Goal: Task Accomplishment & Management: Manage account settings

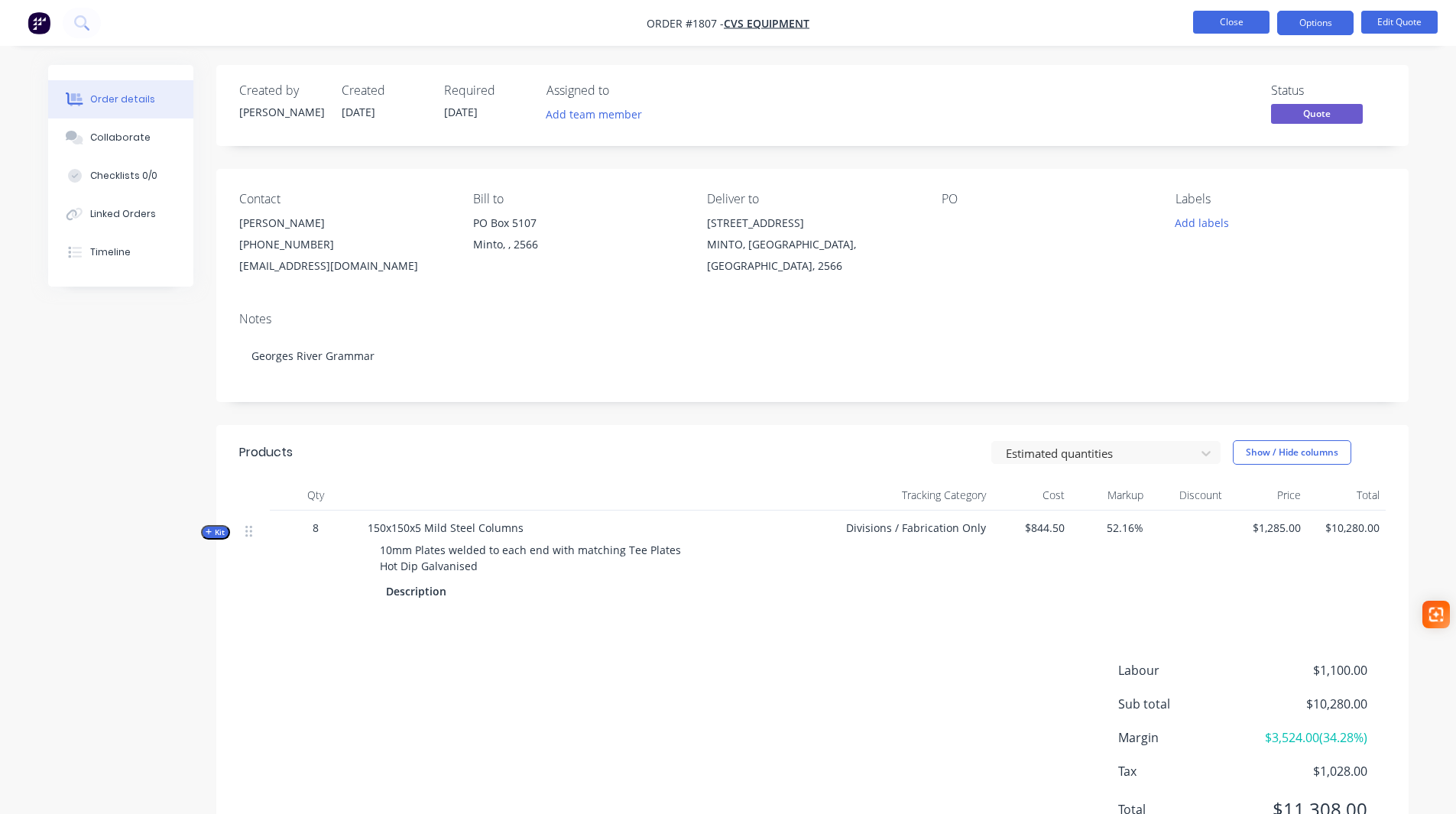
click at [1252, 21] on button "Close" at bounding box center [1231, 21] width 76 height 23
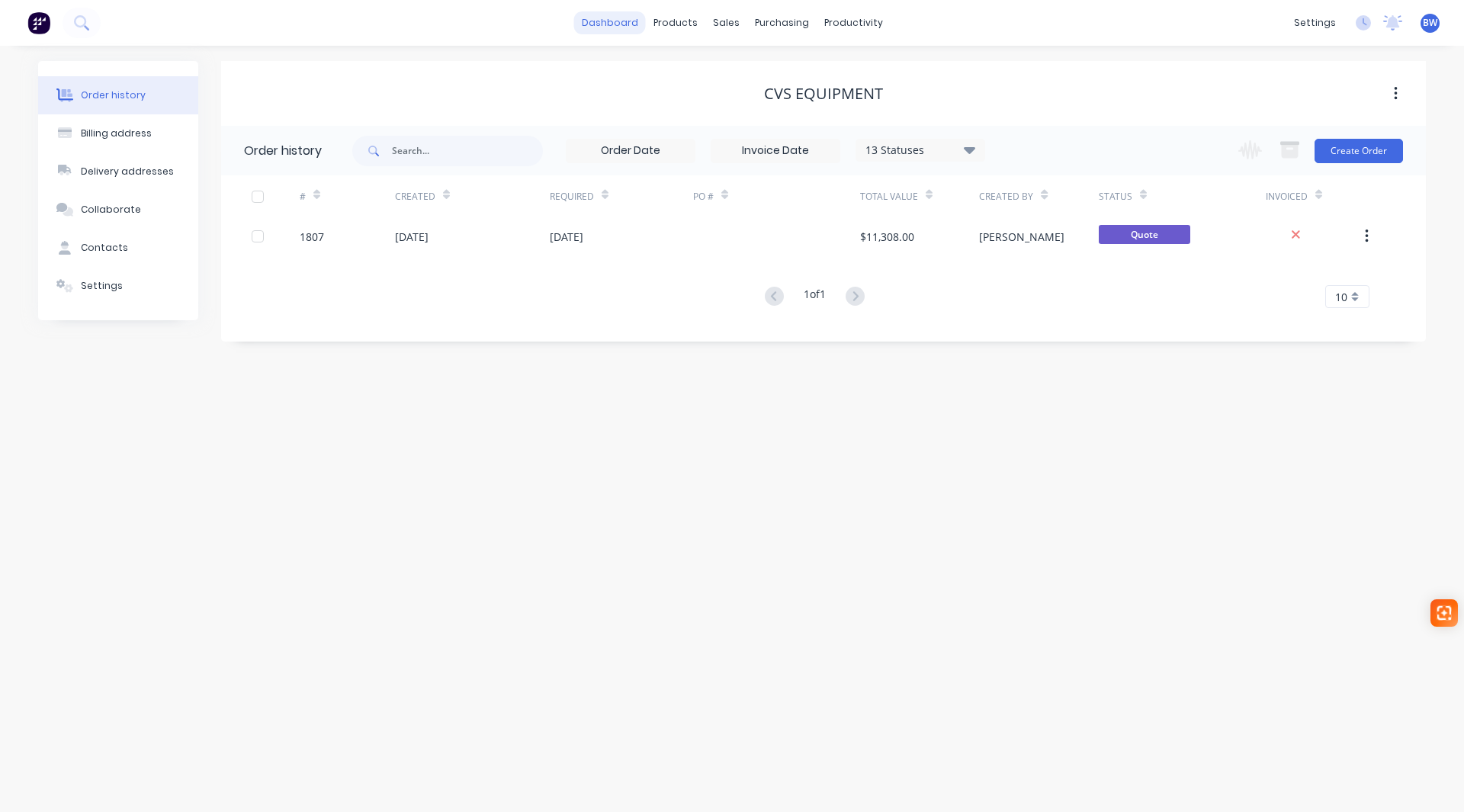
click at [619, 23] on link "dashboard" at bounding box center [610, 22] width 71 height 23
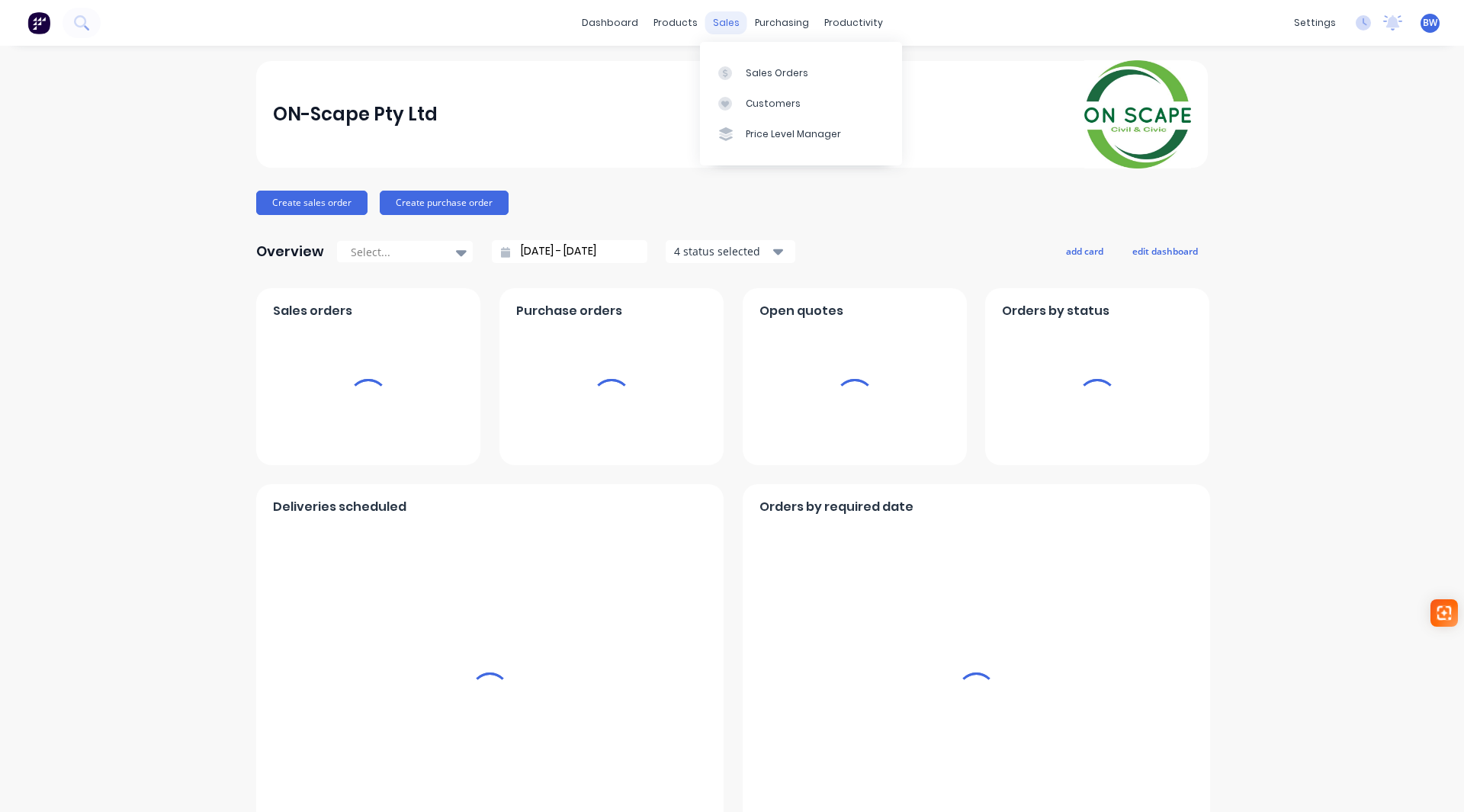
click at [709, 23] on div "sales" at bounding box center [726, 22] width 42 height 23
click at [757, 67] on div "Sales Orders" at bounding box center [776, 73] width 63 height 13
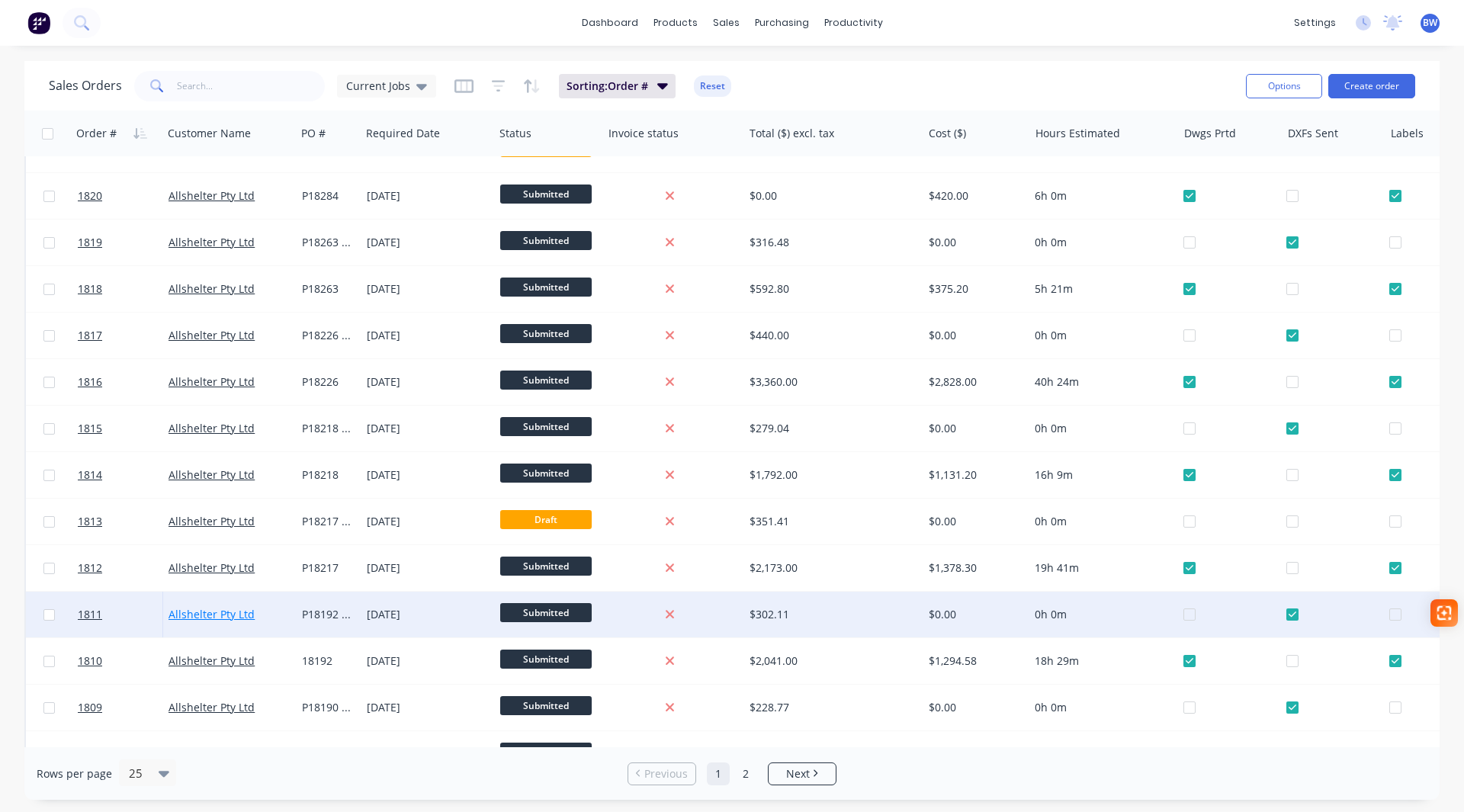
scroll to position [580, 0]
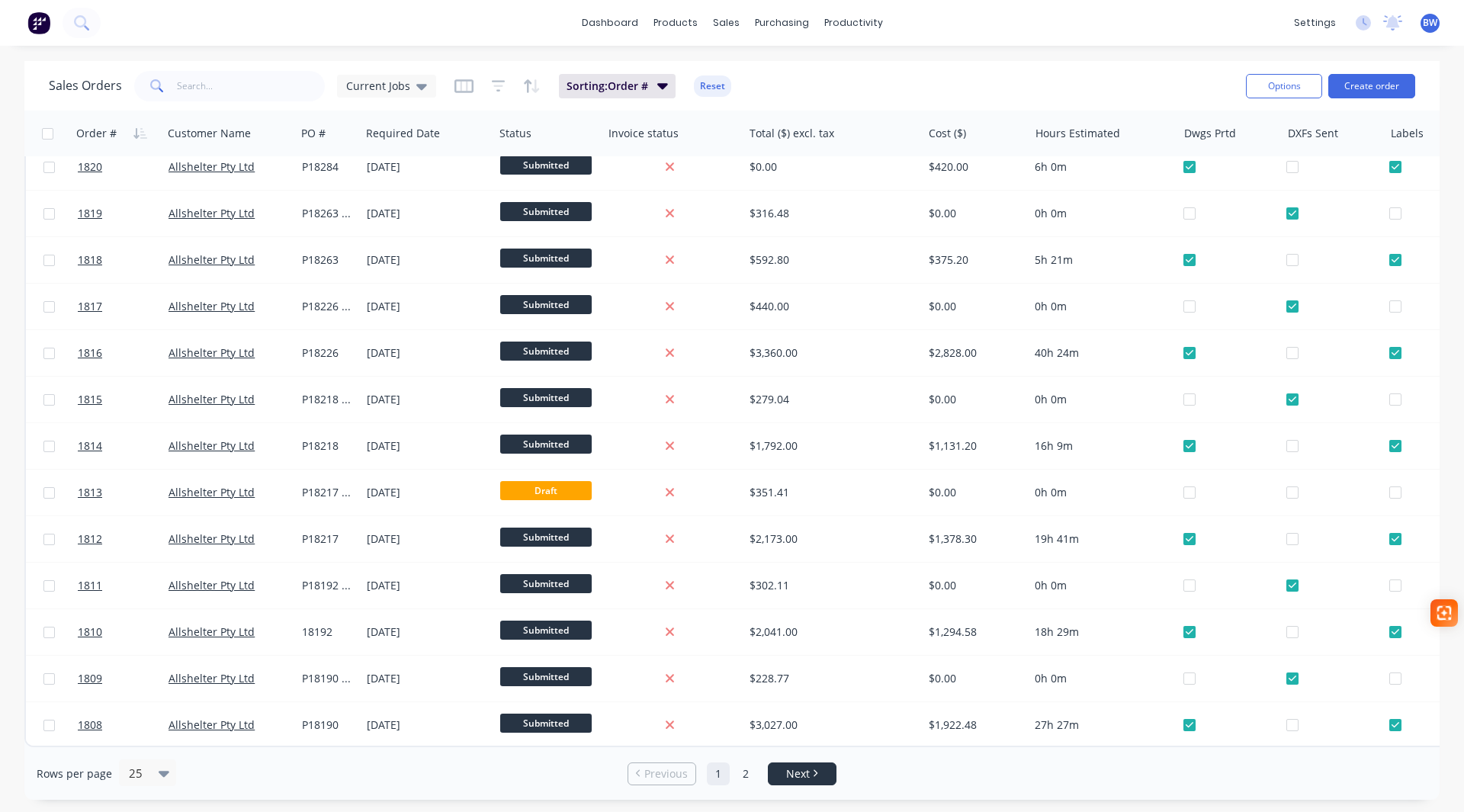
click at [801, 770] on span "Next" at bounding box center [798, 773] width 24 height 15
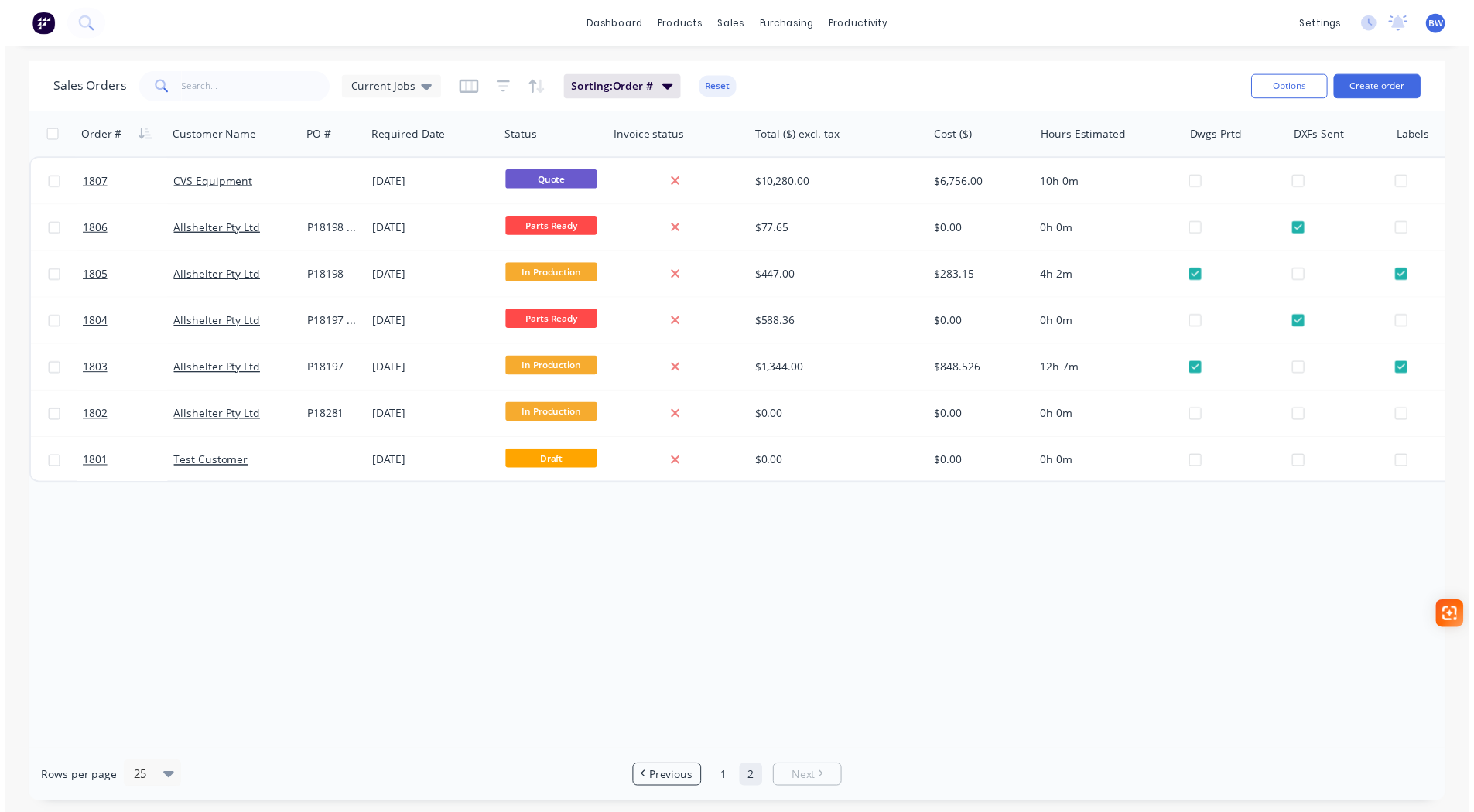
scroll to position [0, 0]
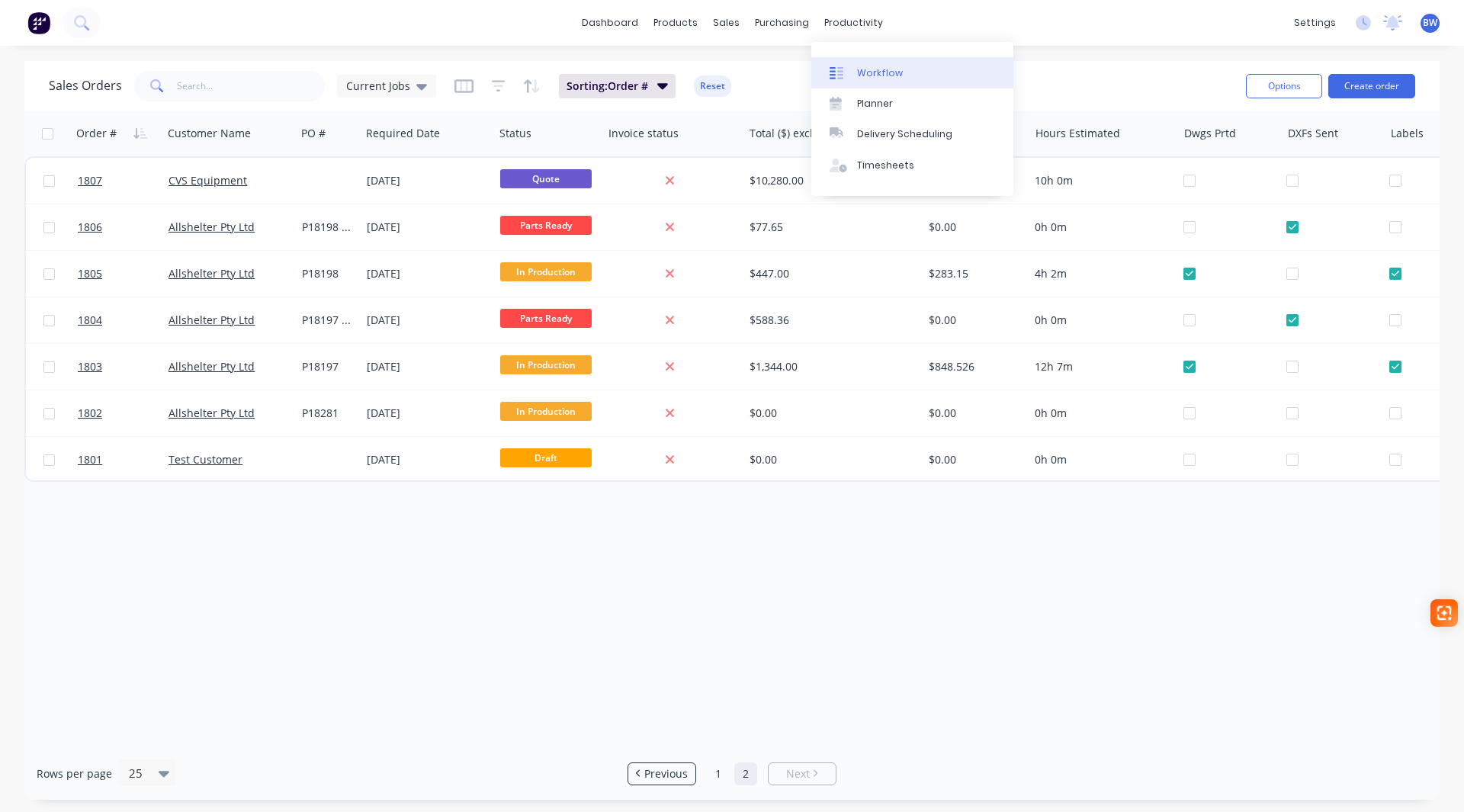
click at [878, 75] on div "Workflow" at bounding box center [880, 73] width 46 height 13
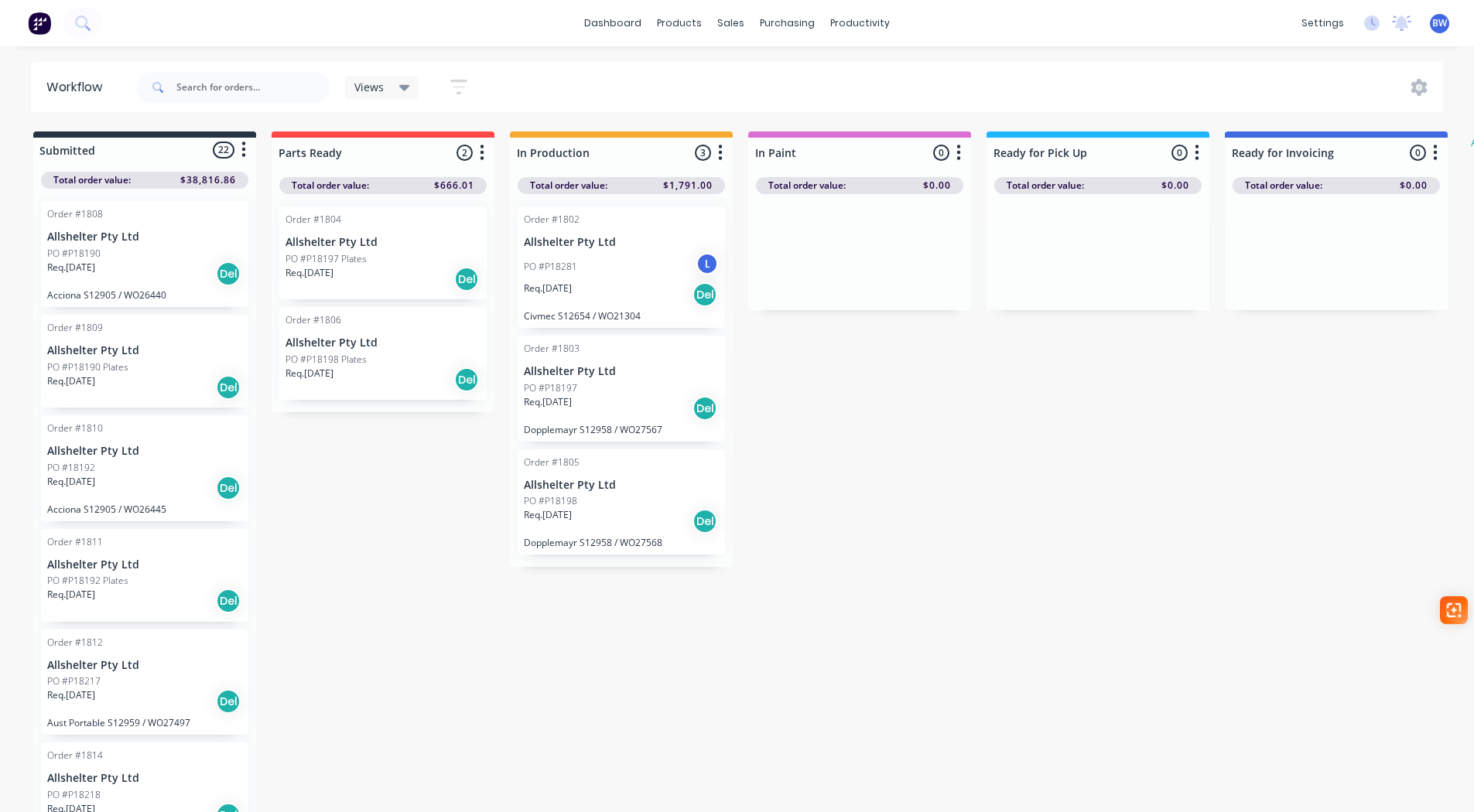
click at [483, 152] on icon "button" at bounding box center [482, 152] width 4 height 15
click at [309, 249] on div "Order #1804 Allshelter Pty Ltd PO #P18197 Plates Req. [DATE] Del" at bounding box center [383, 253] width 208 height 93
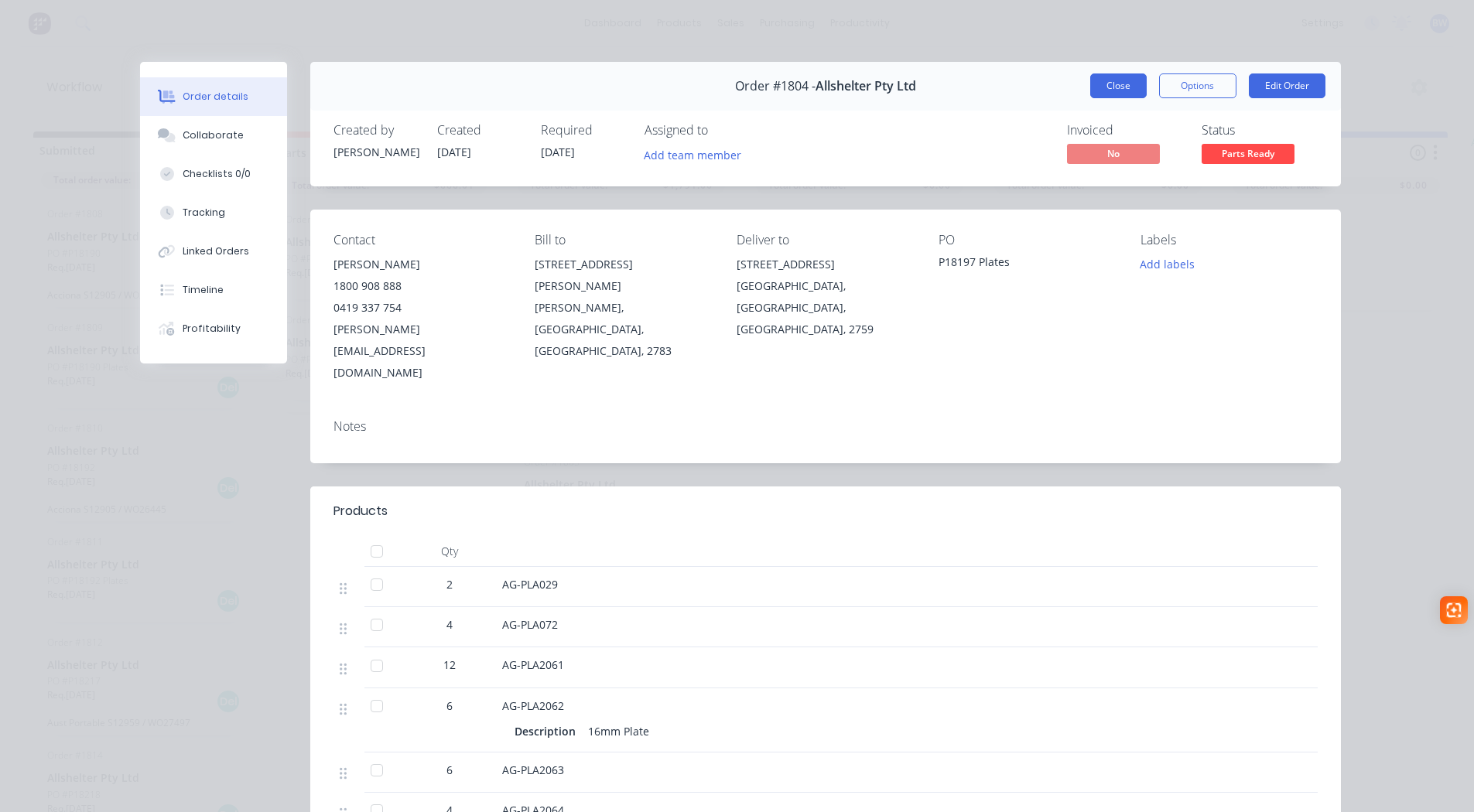
click at [1119, 89] on button "Close" at bounding box center [1118, 85] width 56 height 25
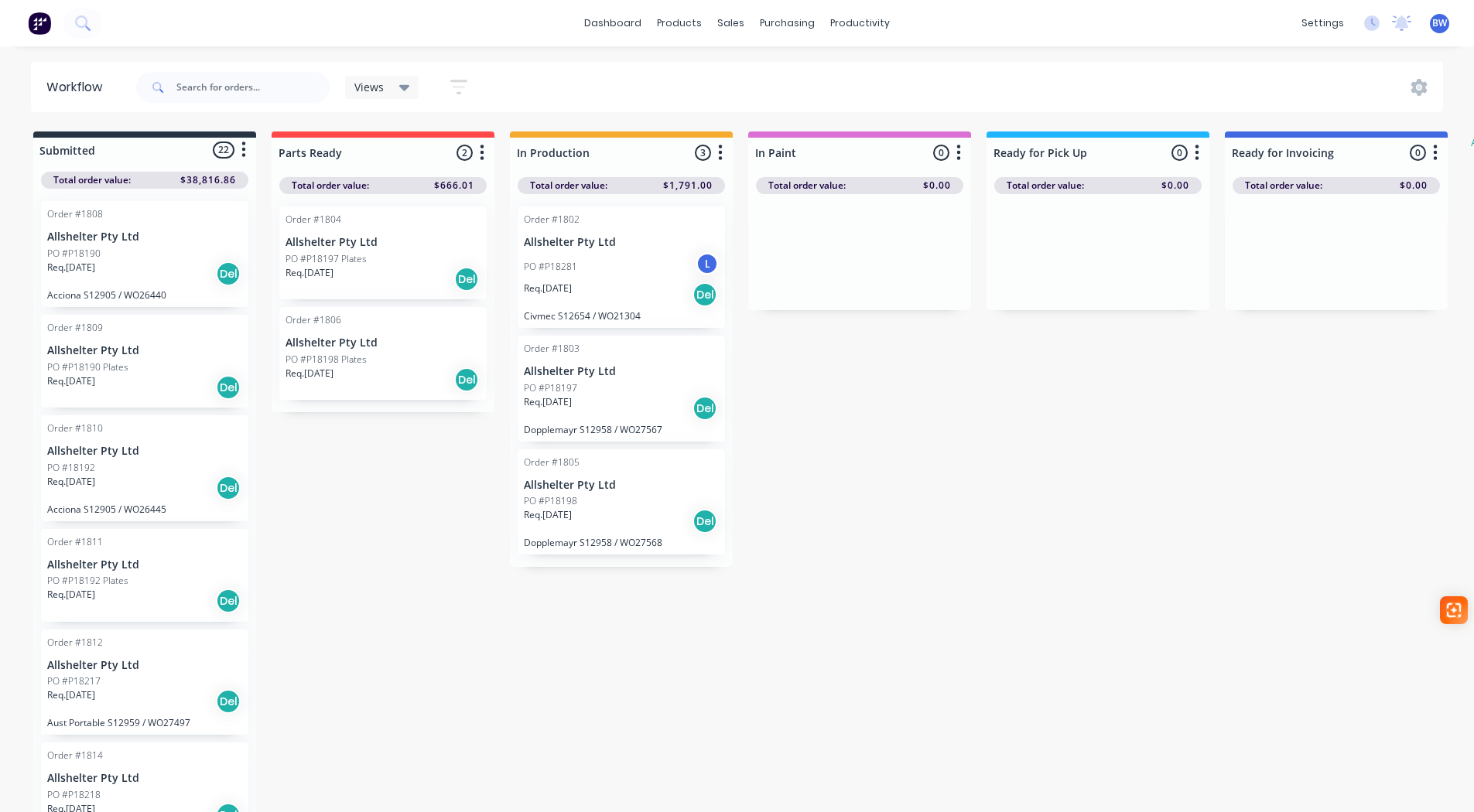
click at [94, 239] on p "Allshelter Pty Ltd" at bounding box center [145, 237] width 195 height 13
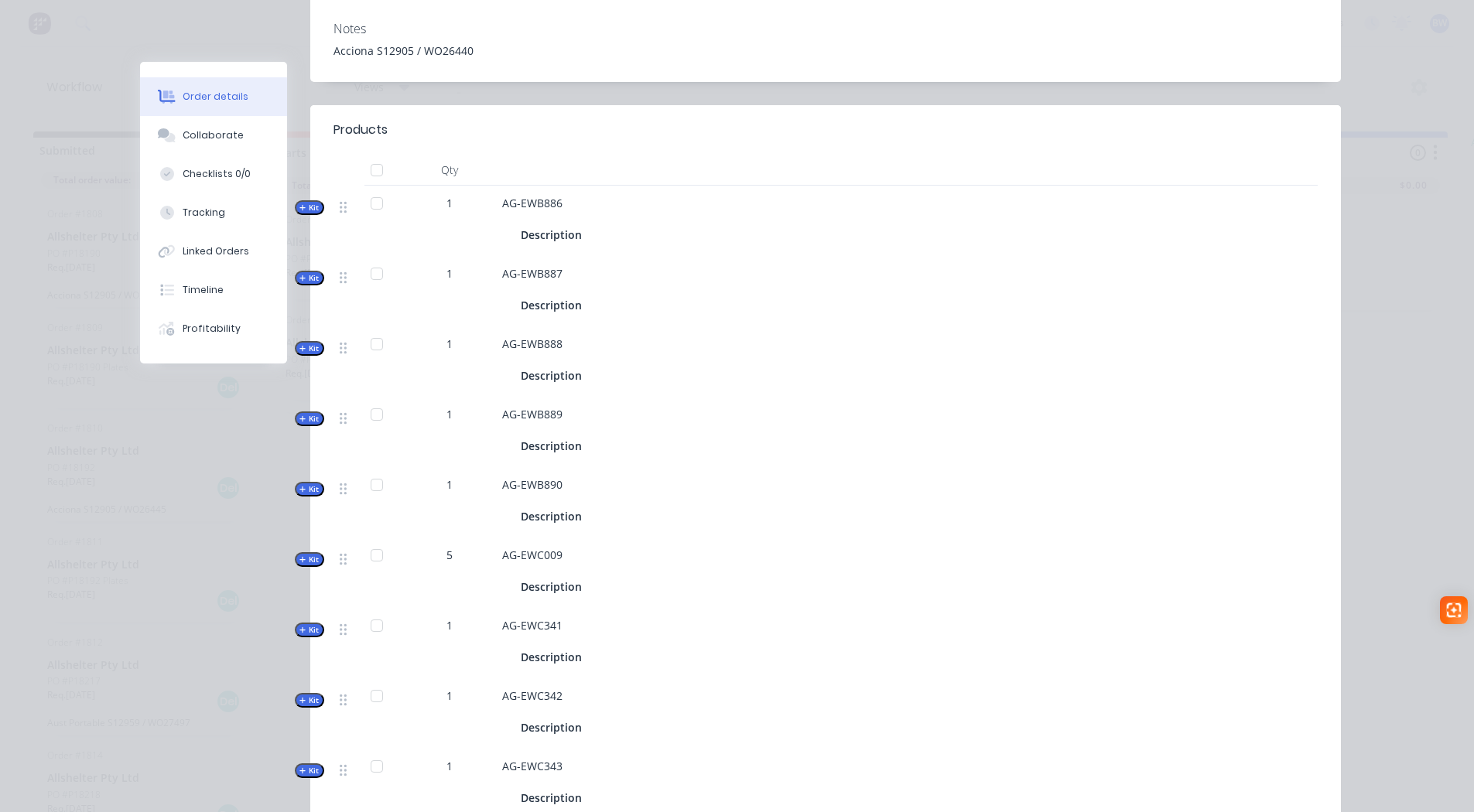
scroll to position [387, 0]
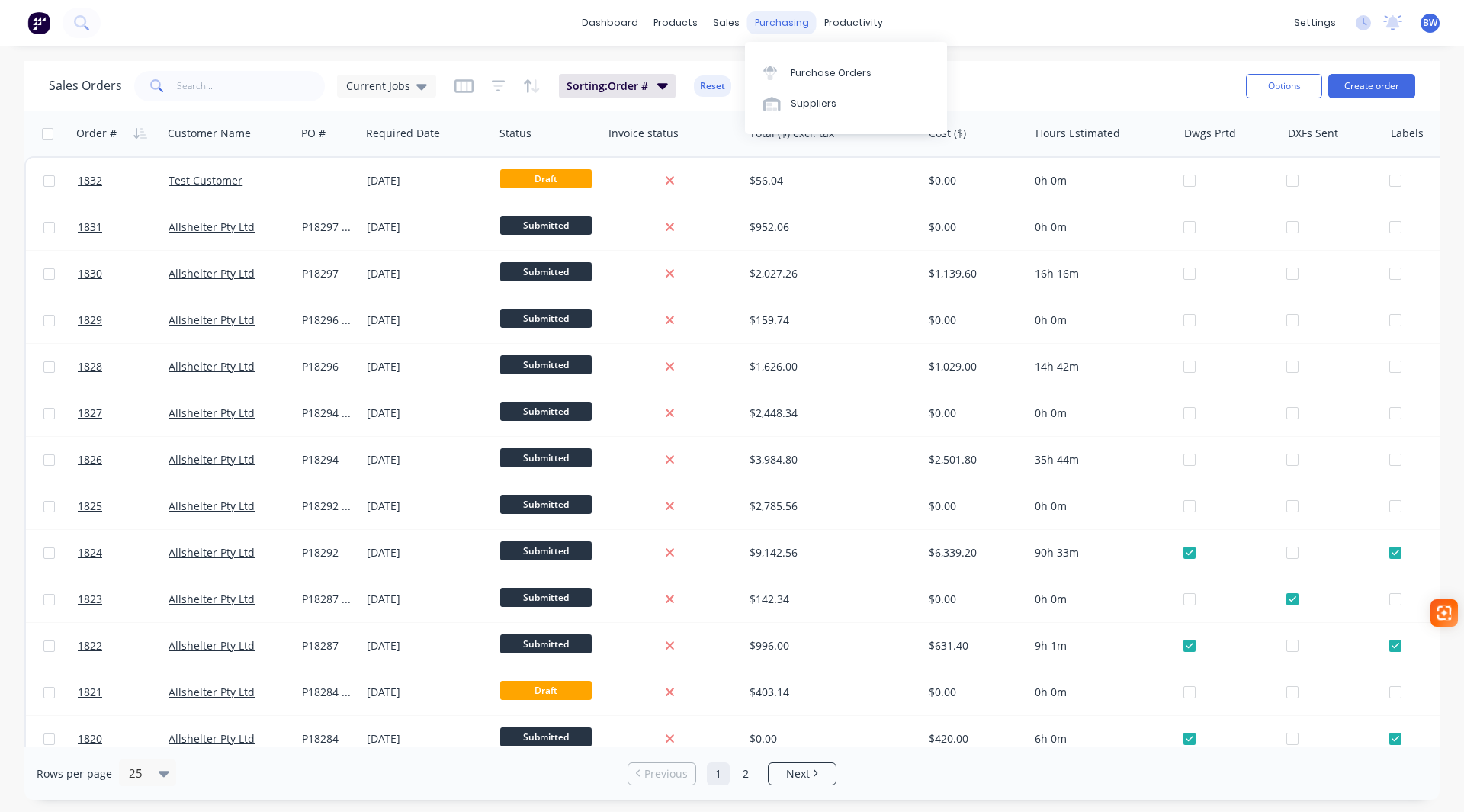
click at [782, 18] on div "purchasing" at bounding box center [781, 22] width 69 height 23
click at [869, 75] on div "Workflow" at bounding box center [880, 73] width 46 height 13
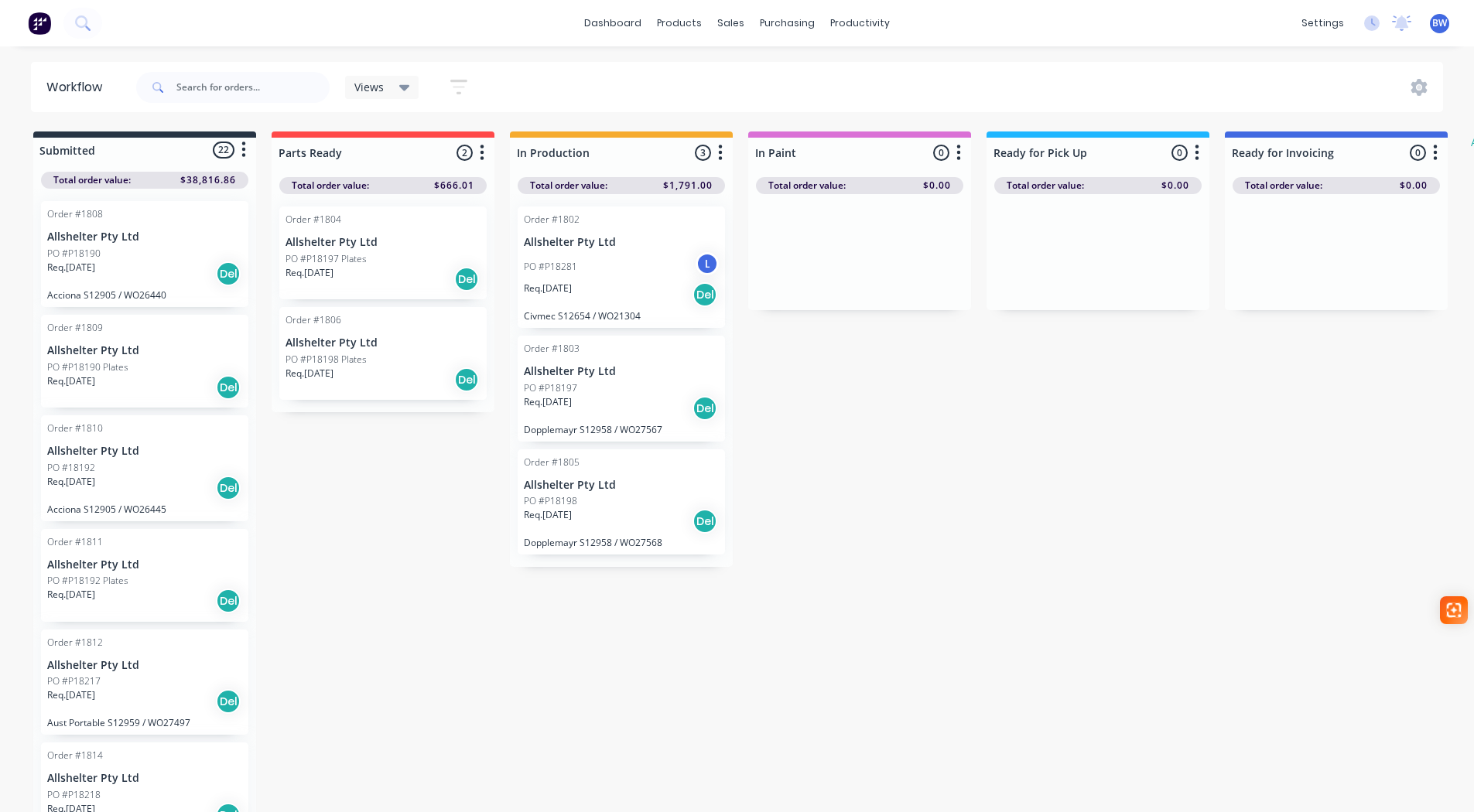
click at [109, 461] on div "PO #18192" at bounding box center [145, 468] width 195 height 14
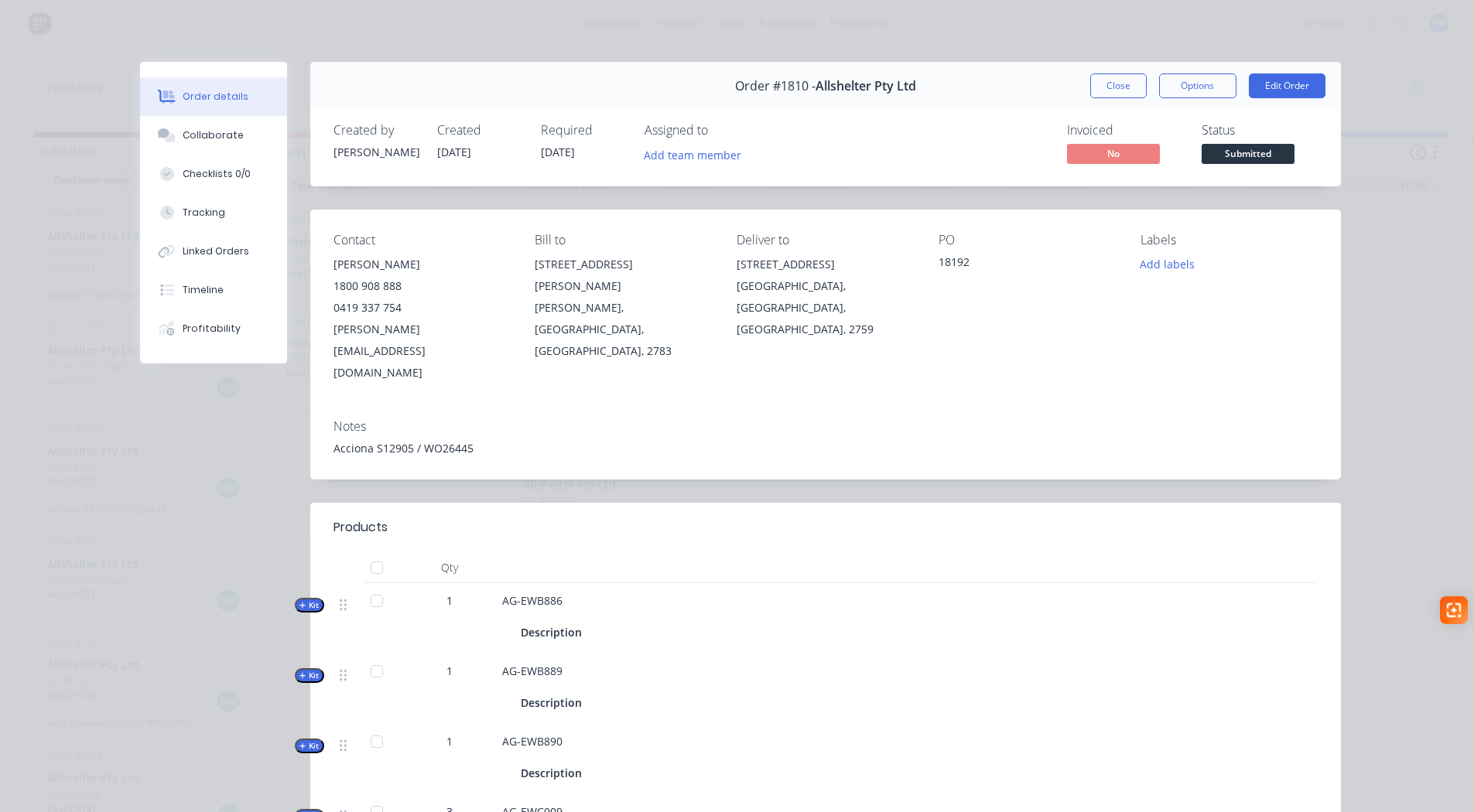
click at [1098, 84] on button "Close" at bounding box center [1118, 85] width 56 height 25
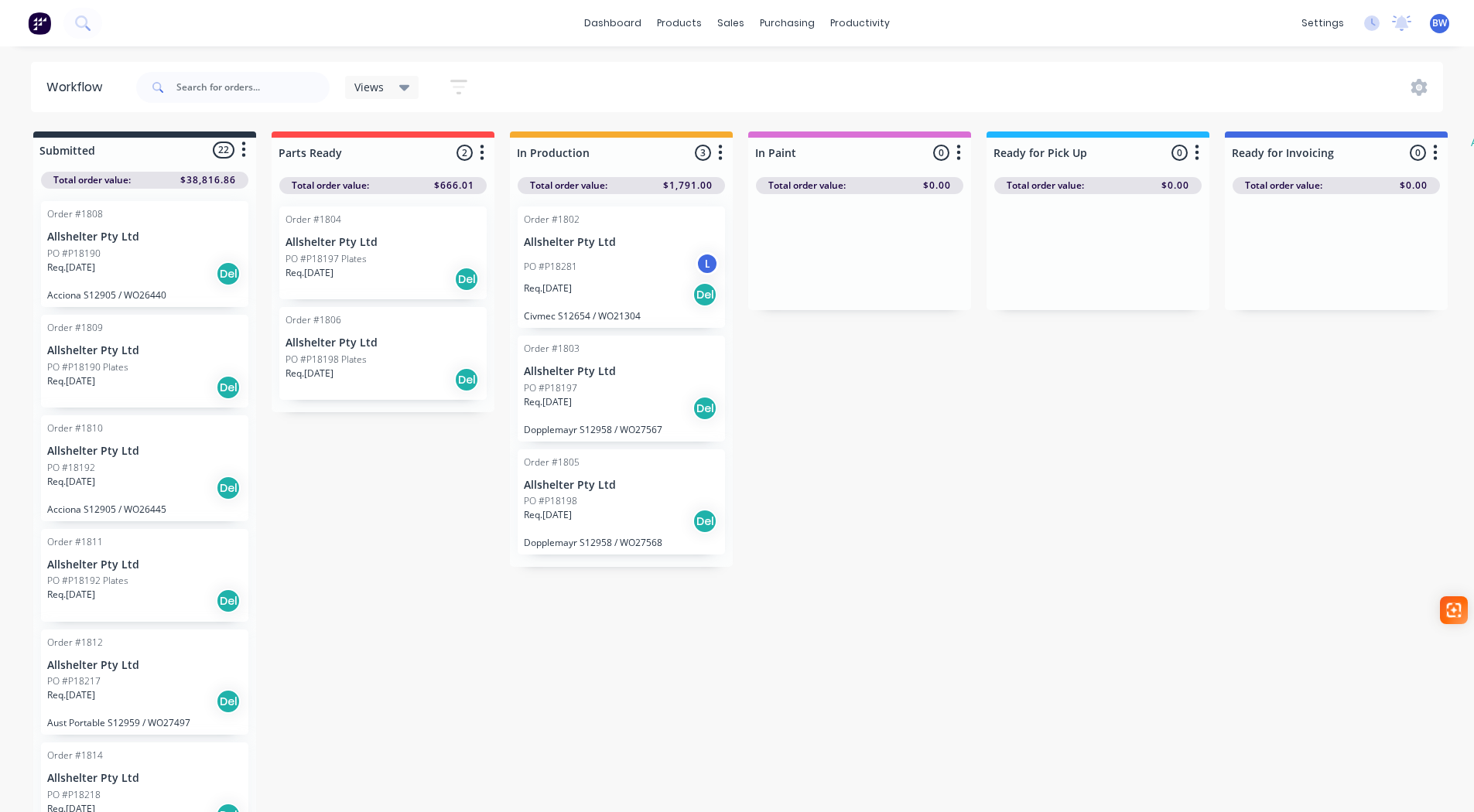
click at [580, 389] on div "PO #P18197" at bounding box center [621, 388] width 195 height 14
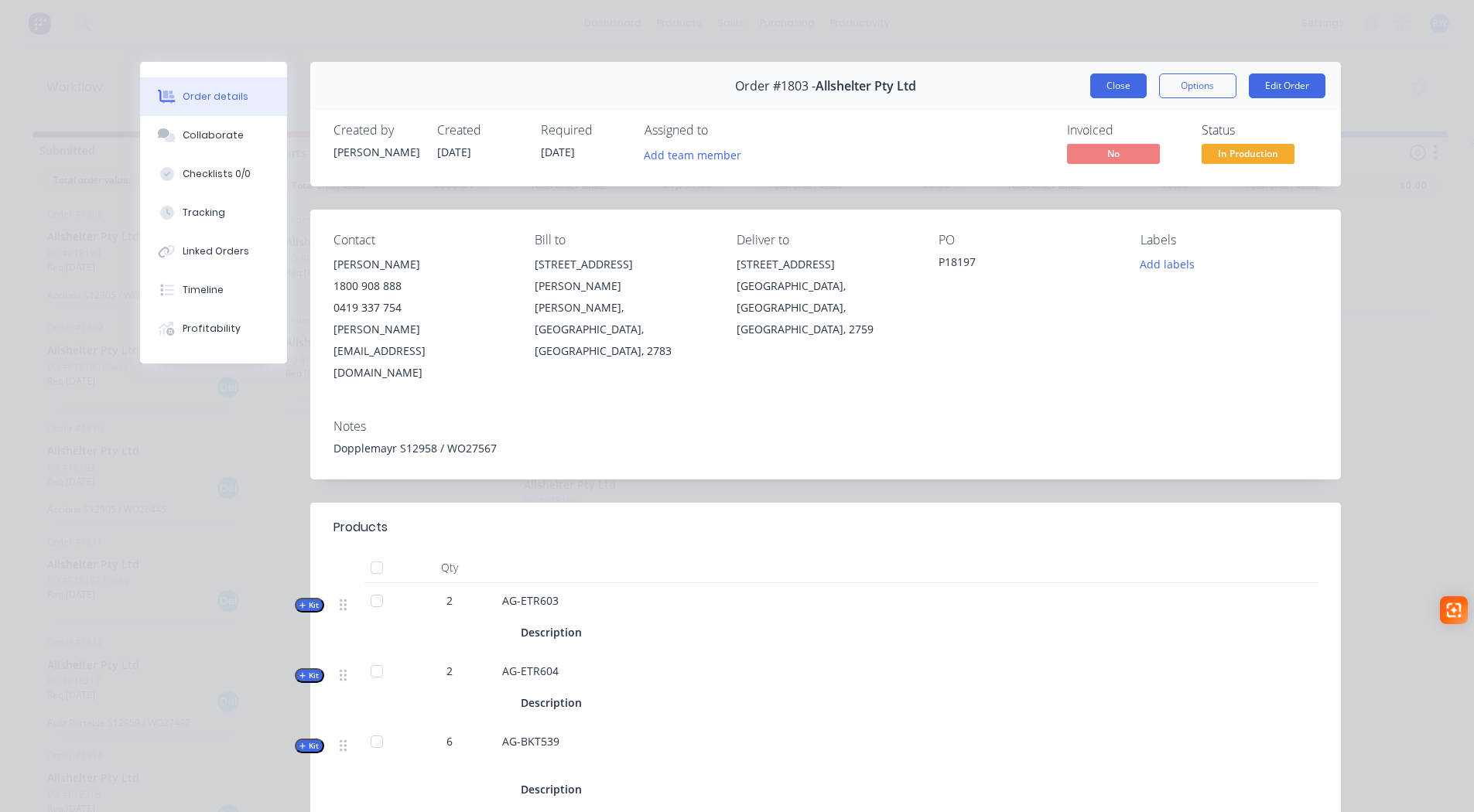
click at [1121, 93] on button "Close" at bounding box center [1118, 85] width 56 height 25
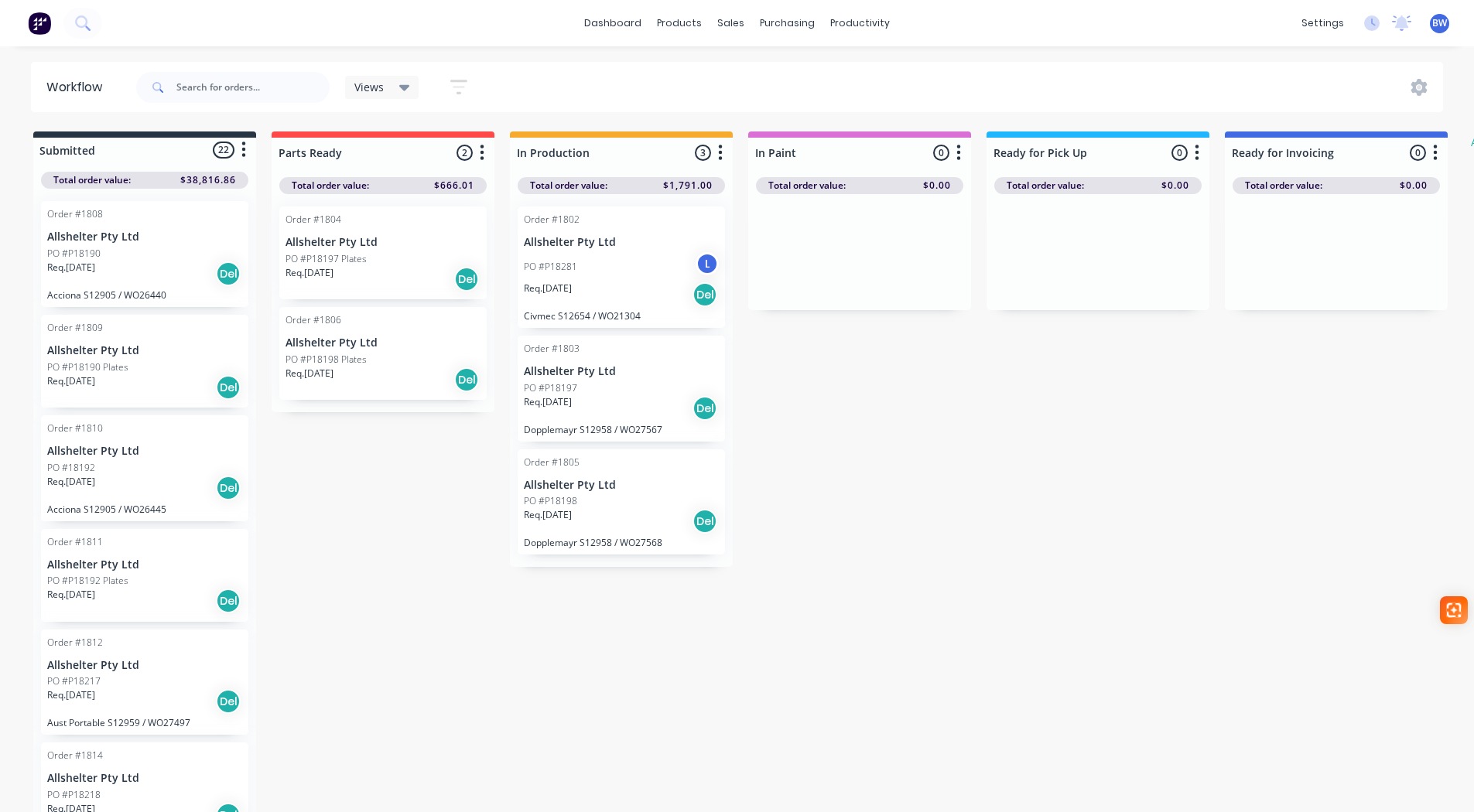
click at [596, 497] on div "PO #P18198" at bounding box center [621, 501] width 195 height 14
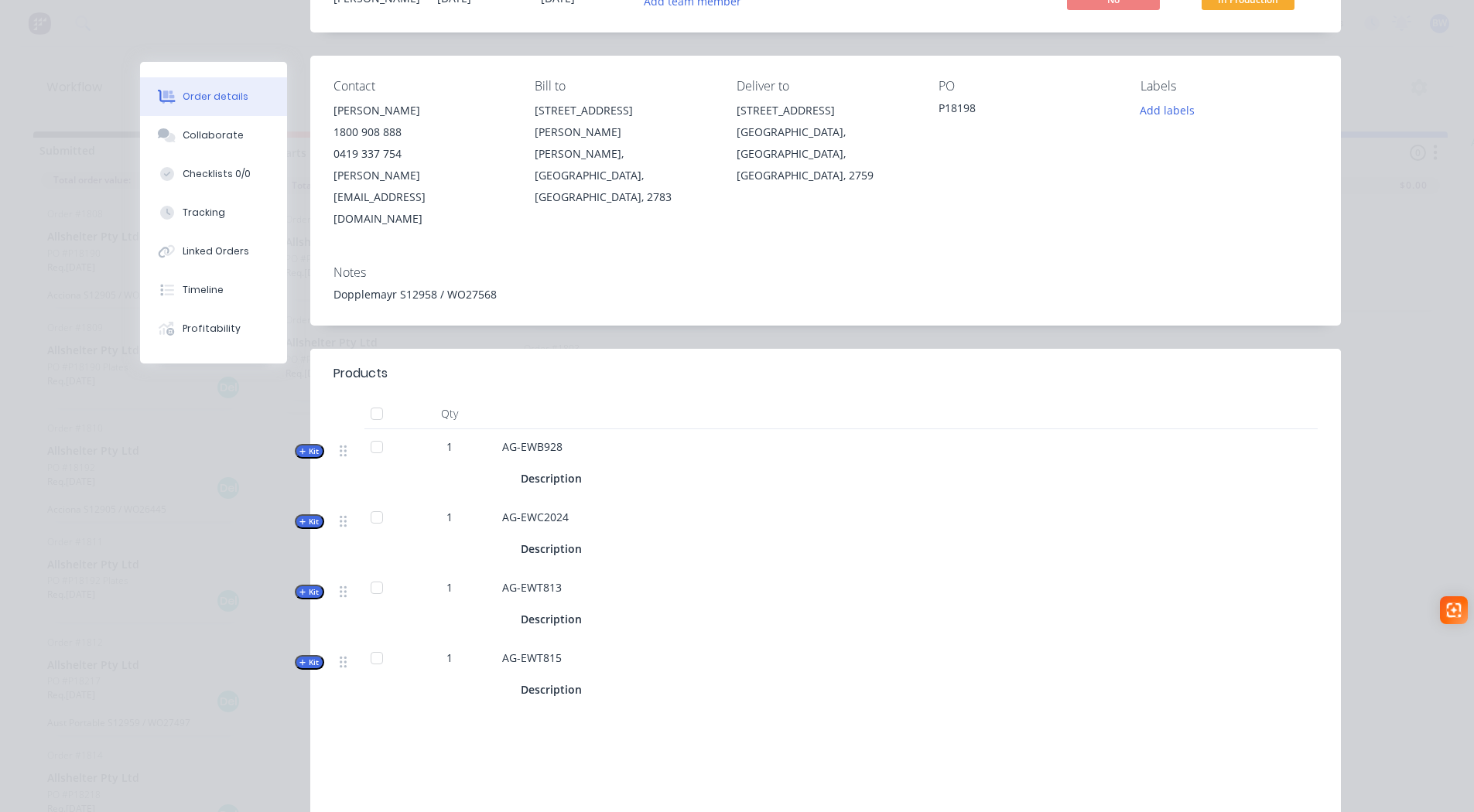
scroll to position [155, 0]
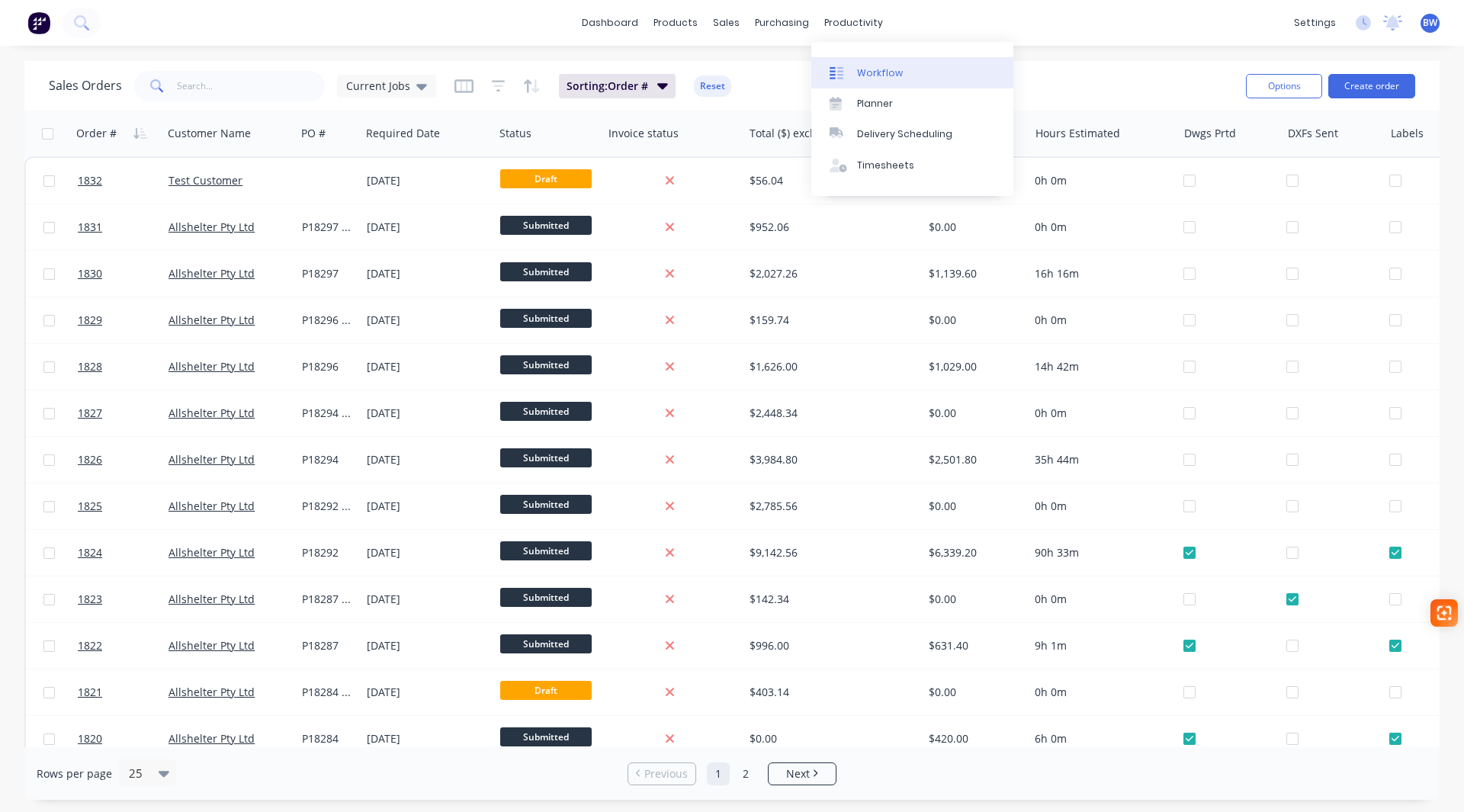
click at [854, 79] on link "Workflow" at bounding box center [912, 72] width 202 height 30
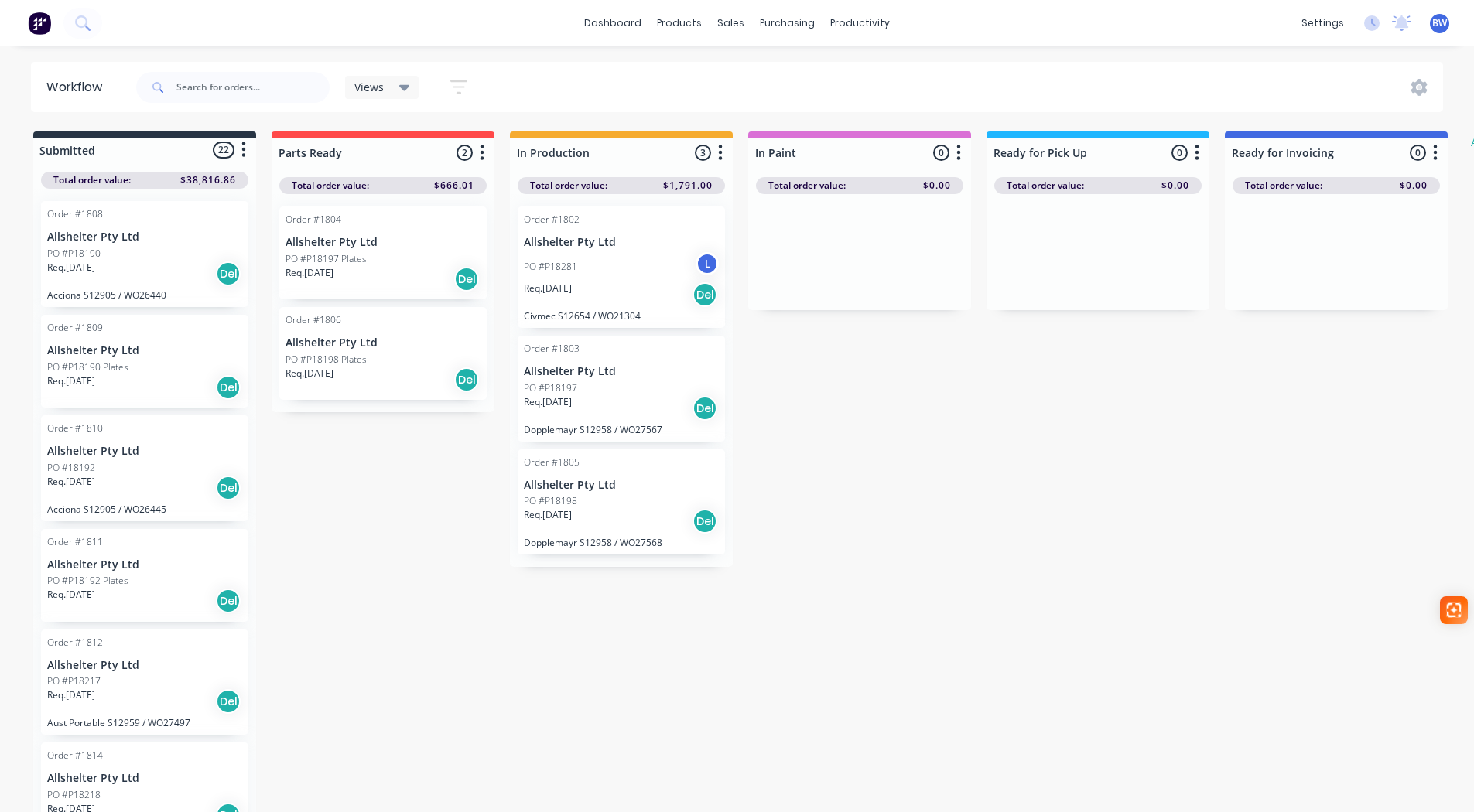
click at [589, 506] on div "PO #P18198" at bounding box center [621, 501] width 195 height 14
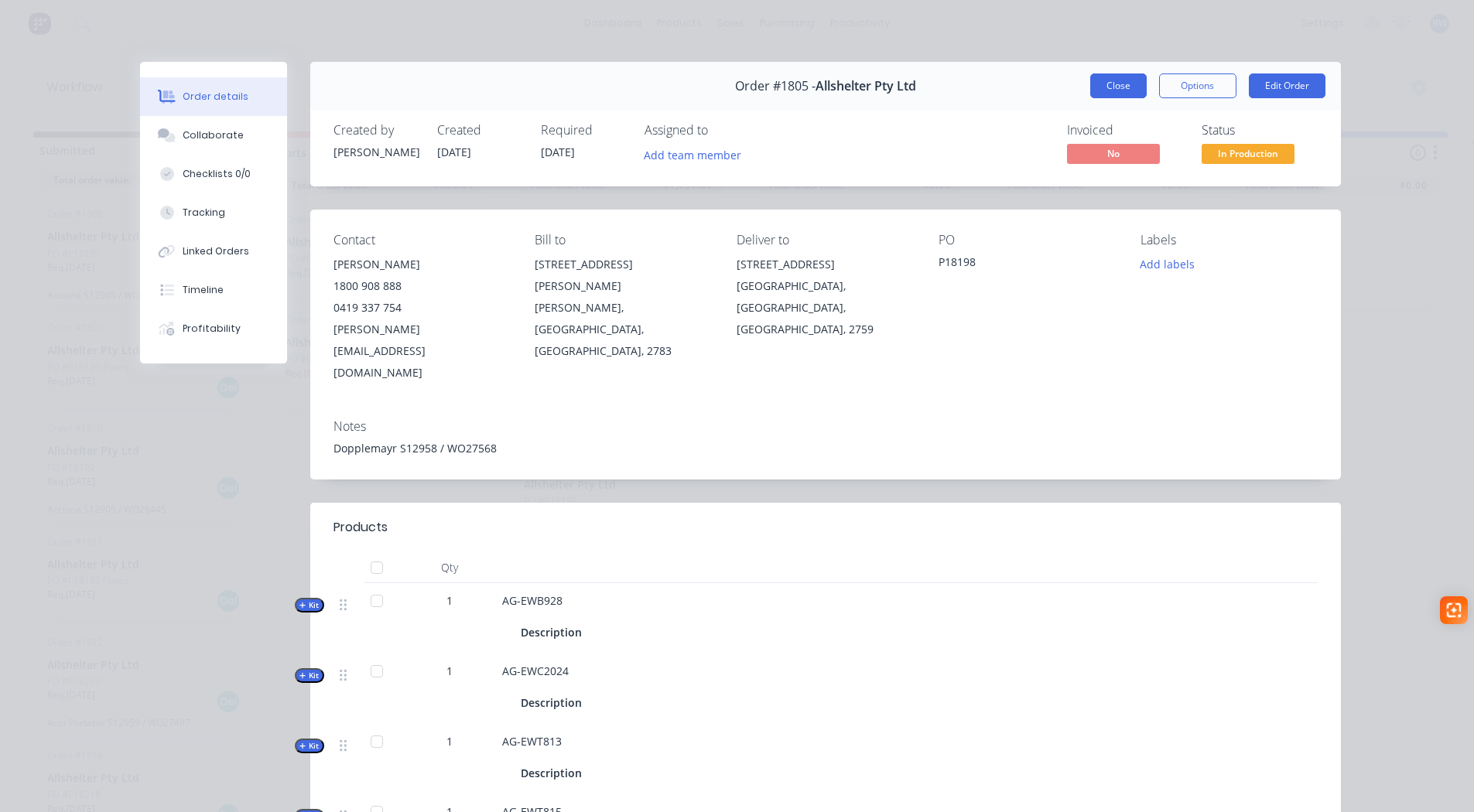
click at [1118, 91] on button "Close" at bounding box center [1118, 85] width 56 height 25
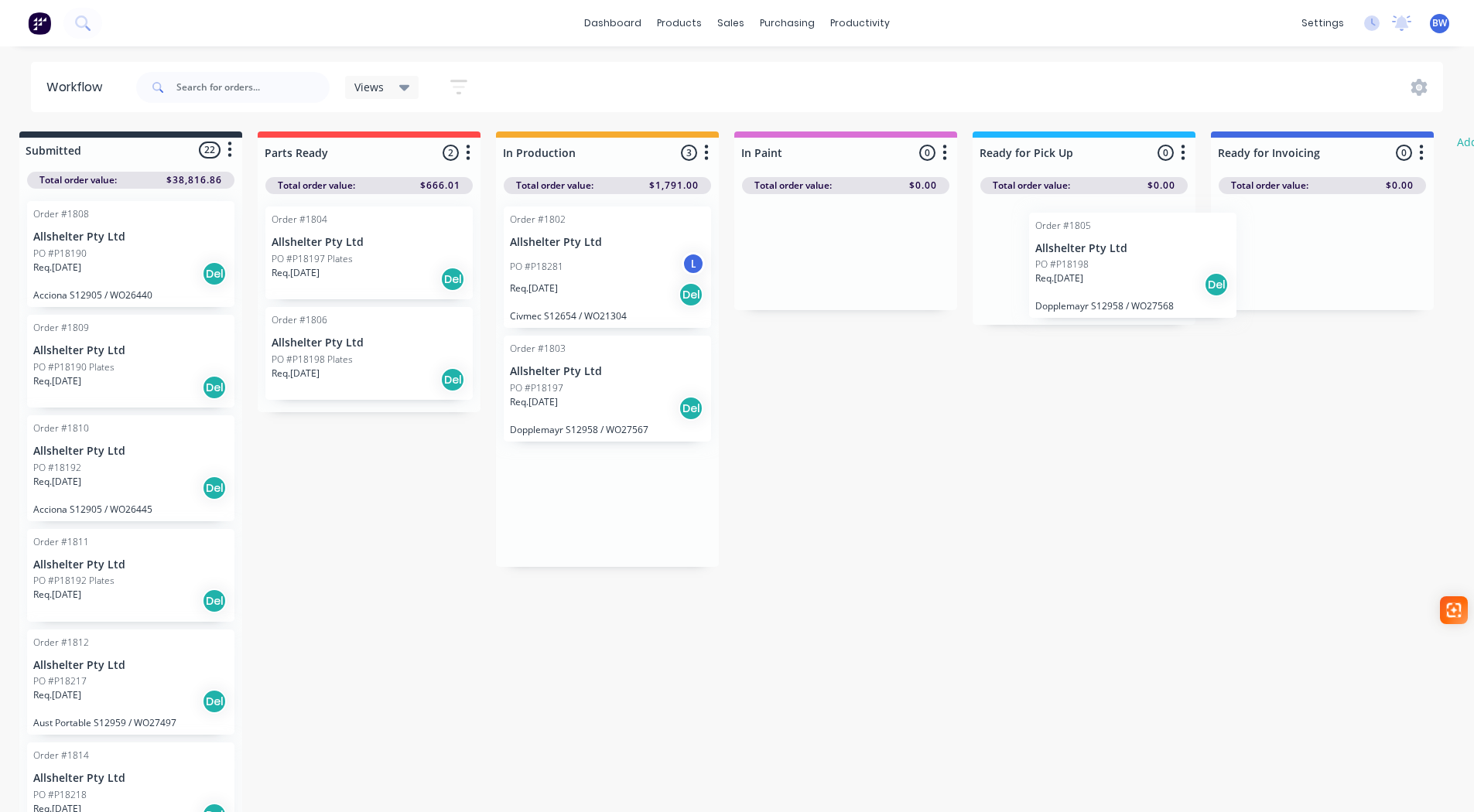
scroll to position [0, 19]
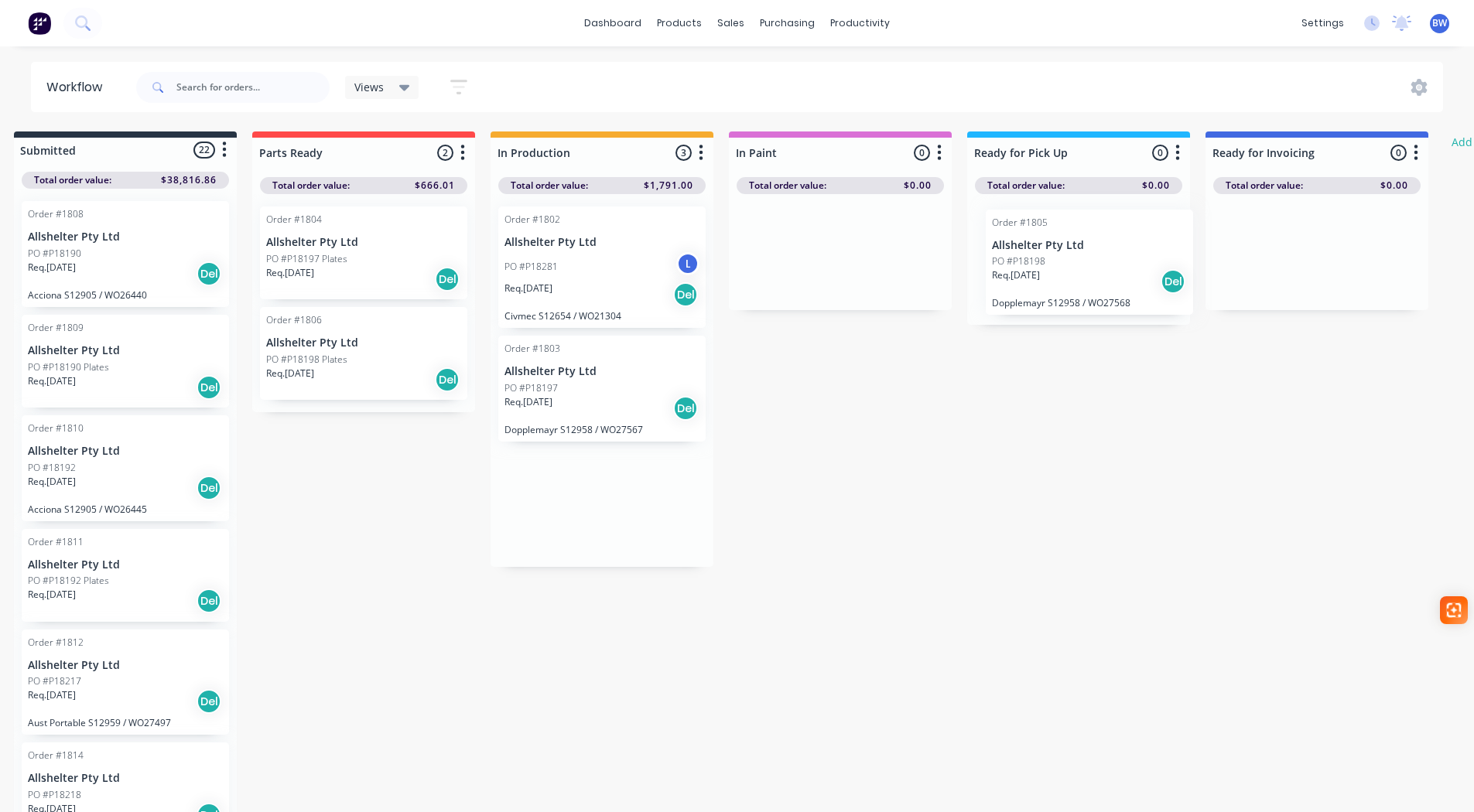
drag, startPoint x: 569, startPoint y: 501, endPoint x: 1044, endPoint y: 261, distance: 532.2
click at [1044, 261] on div "Submitted 22 Status colour #273444 hex #273444 Save Cancel Summaries Total orde…" at bounding box center [923, 473] width 1907 height 684
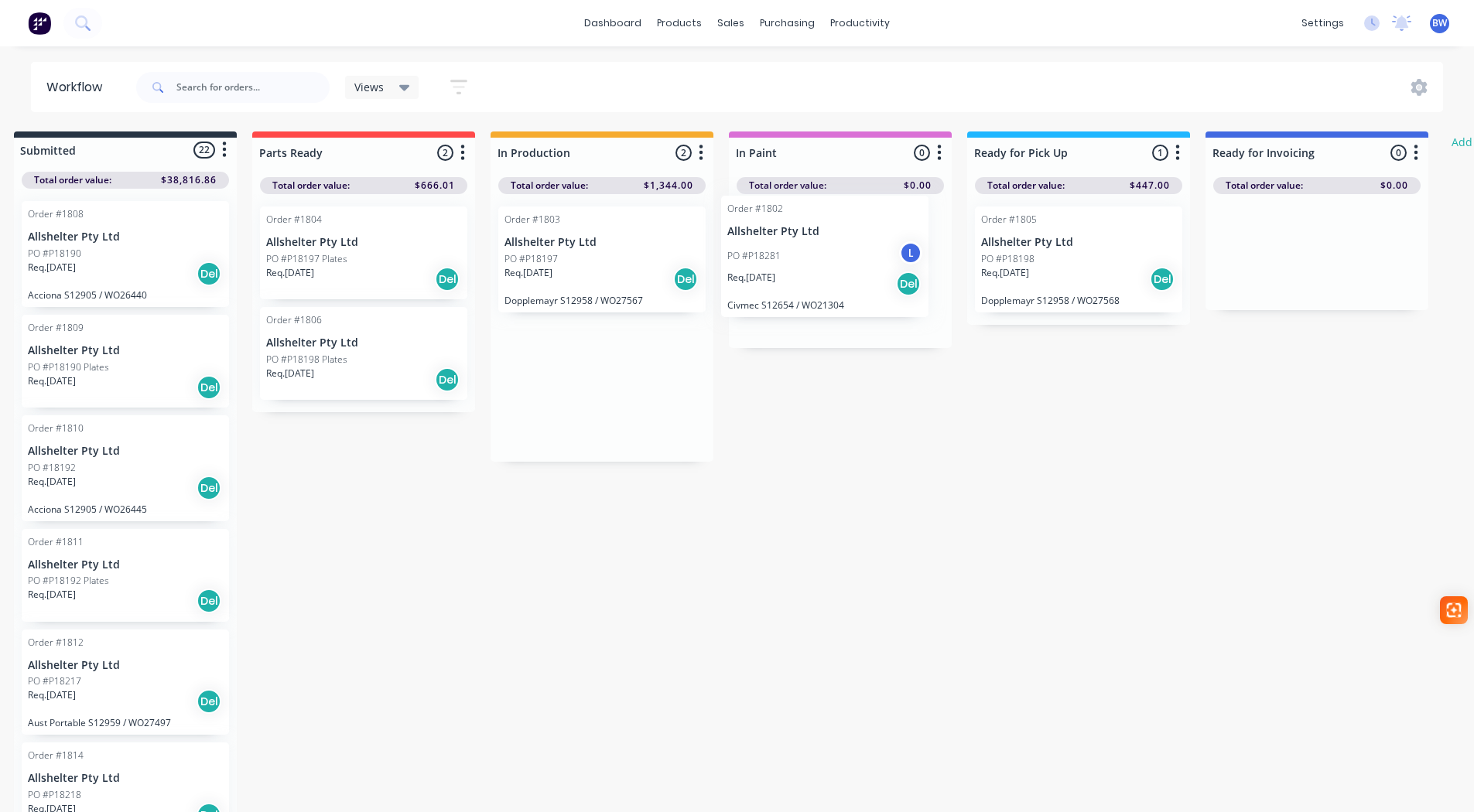
drag, startPoint x: 584, startPoint y: 259, endPoint x: 814, endPoint y: 246, distance: 230.4
click at [814, 246] on div "Submitted 22 Status colour #273444 hex #273444 Save Cancel Summaries Total orde…" at bounding box center [923, 473] width 1907 height 684
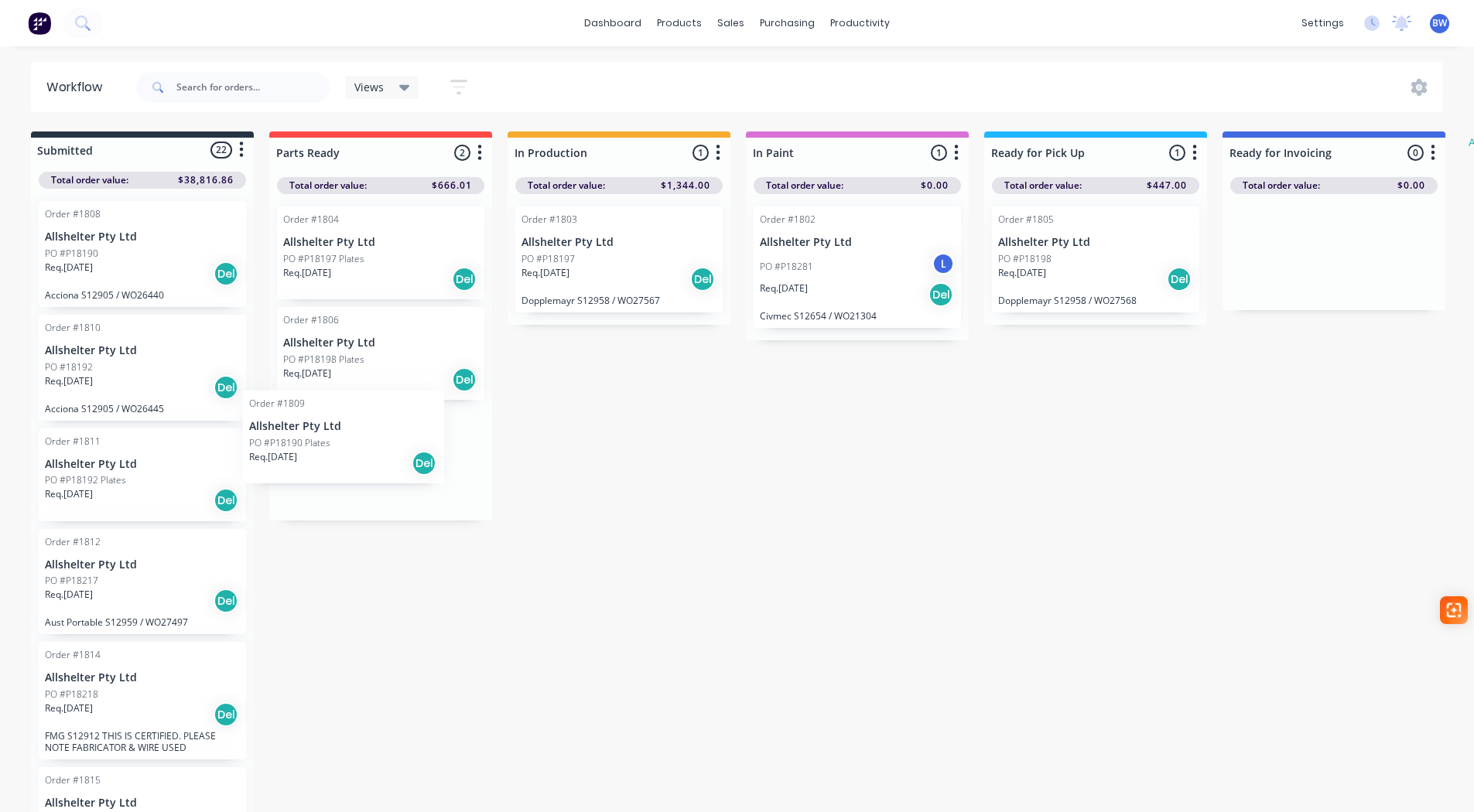
scroll to position [0, 0]
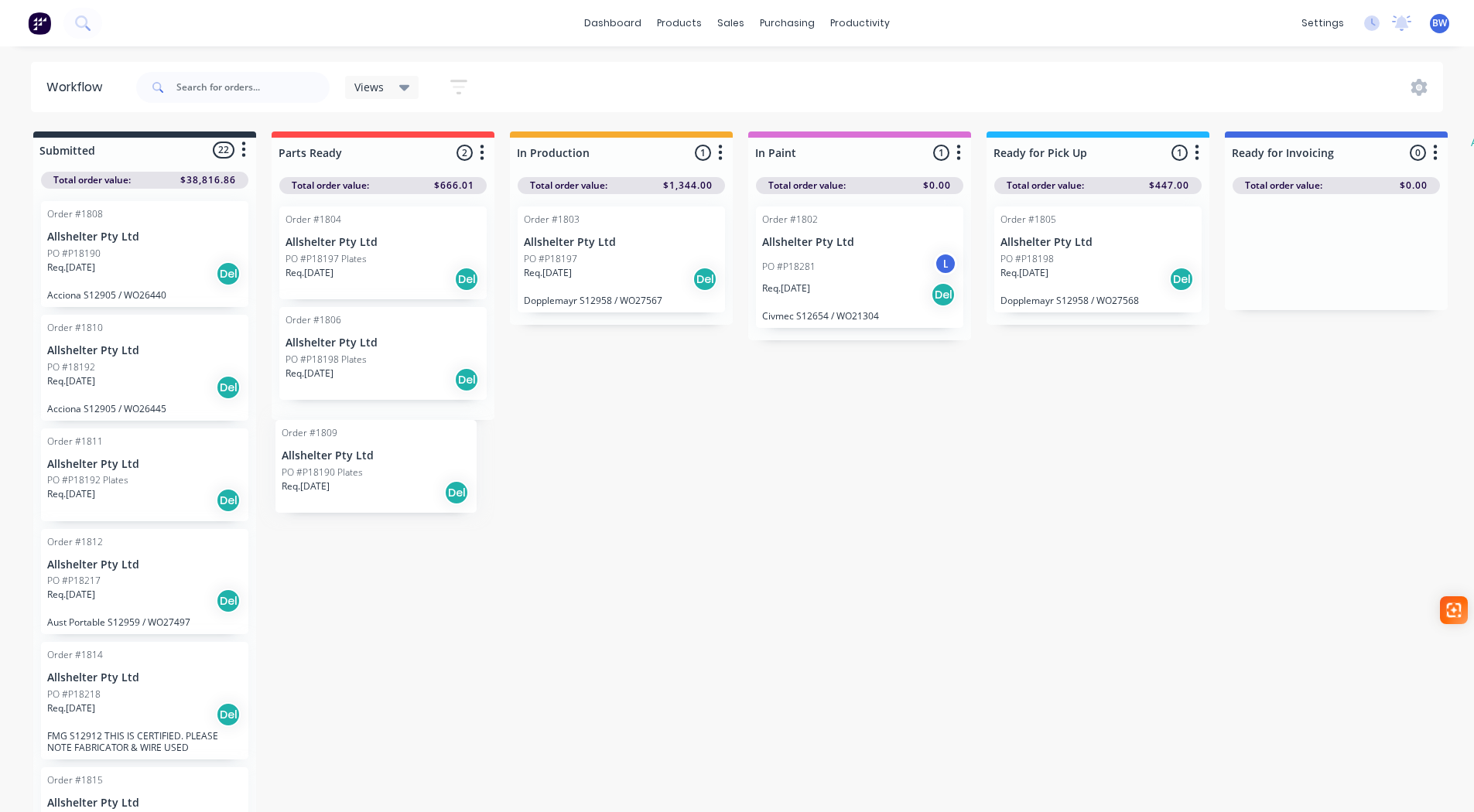
drag, startPoint x: 87, startPoint y: 354, endPoint x: 314, endPoint y: 448, distance: 245.7
click at [345, 457] on div "Submitted 22 Status colour #273444 hex #273444 Save Cancel Summaries Total orde…" at bounding box center [942, 473] width 1907 height 684
drag, startPoint x: 93, startPoint y: 365, endPoint x: 341, endPoint y: 465, distance: 267.4
click at [341, 465] on div "Submitted 22 Status colour #273444 hex #273444 Save Cancel Summaries Total orde…" at bounding box center [942, 473] width 1907 height 684
drag, startPoint x: 105, startPoint y: 349, endPoint x: 362, endPoint y: 247, distance: 276.5
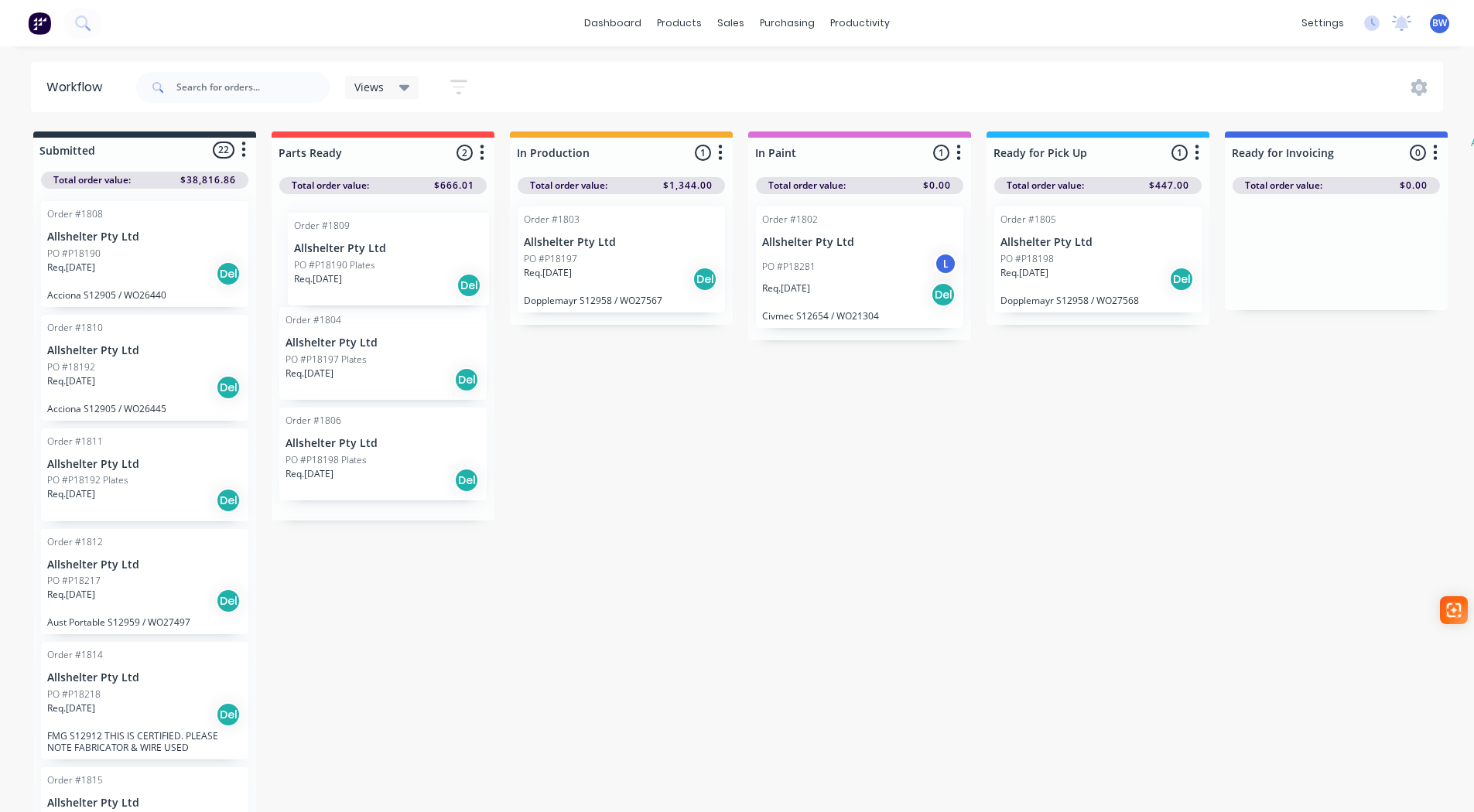
click at [362, 247] on div "Submitted 22 Status colour #273444 hex #273444 Save Cancel Summaries Total orde…" at bounding box center [942, 473] width 1907 height 684
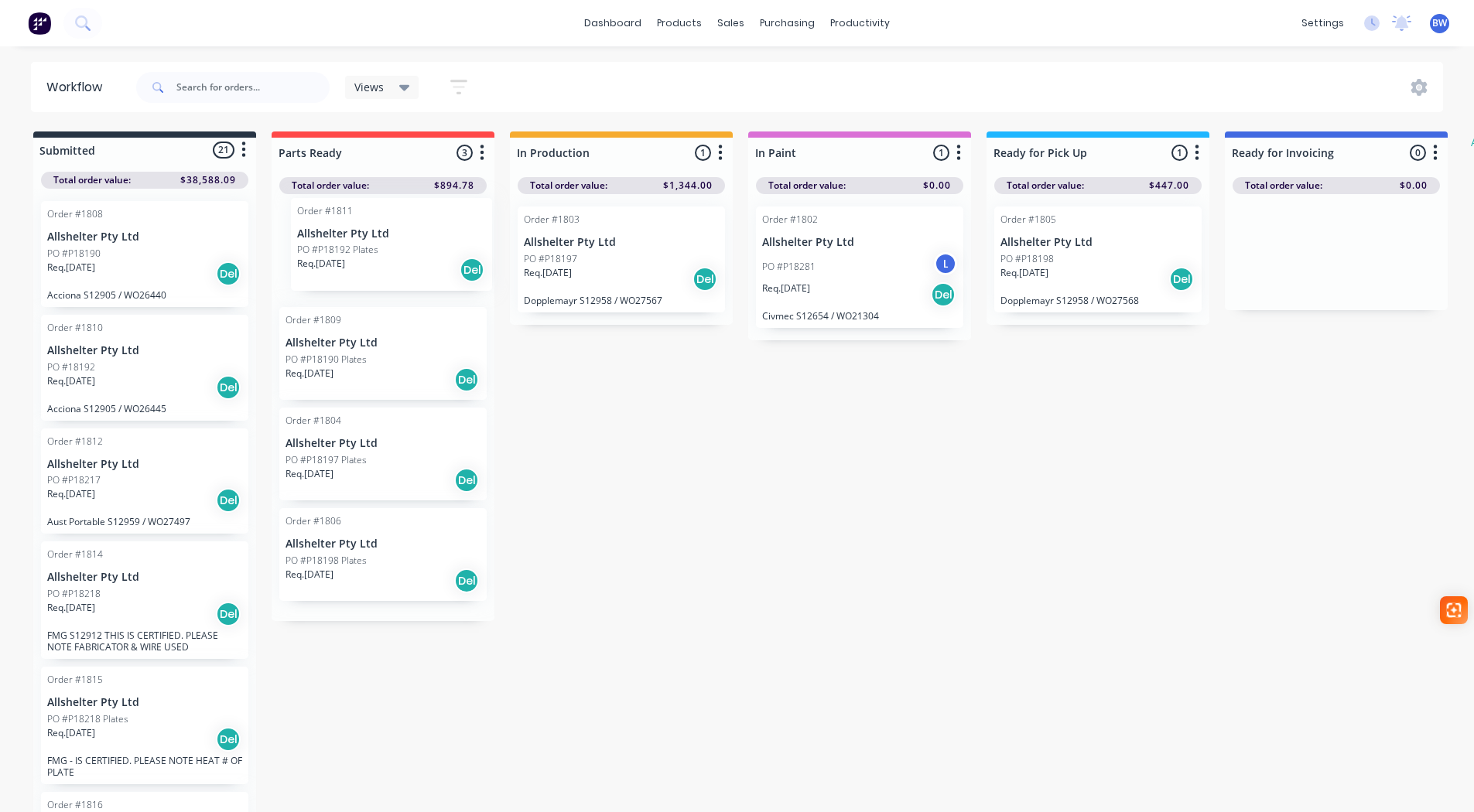
drag, startPoint x: 84, startPoint y: 478, endPoint x: 349, endPoint y: 241, distance: 355.5
click at [349, 241] on div "Submitted 21 Status colour #273444 hex #273444 Save Cancel Summaries Total orde…" at bounding box center [942, 473] width 1907 height 684
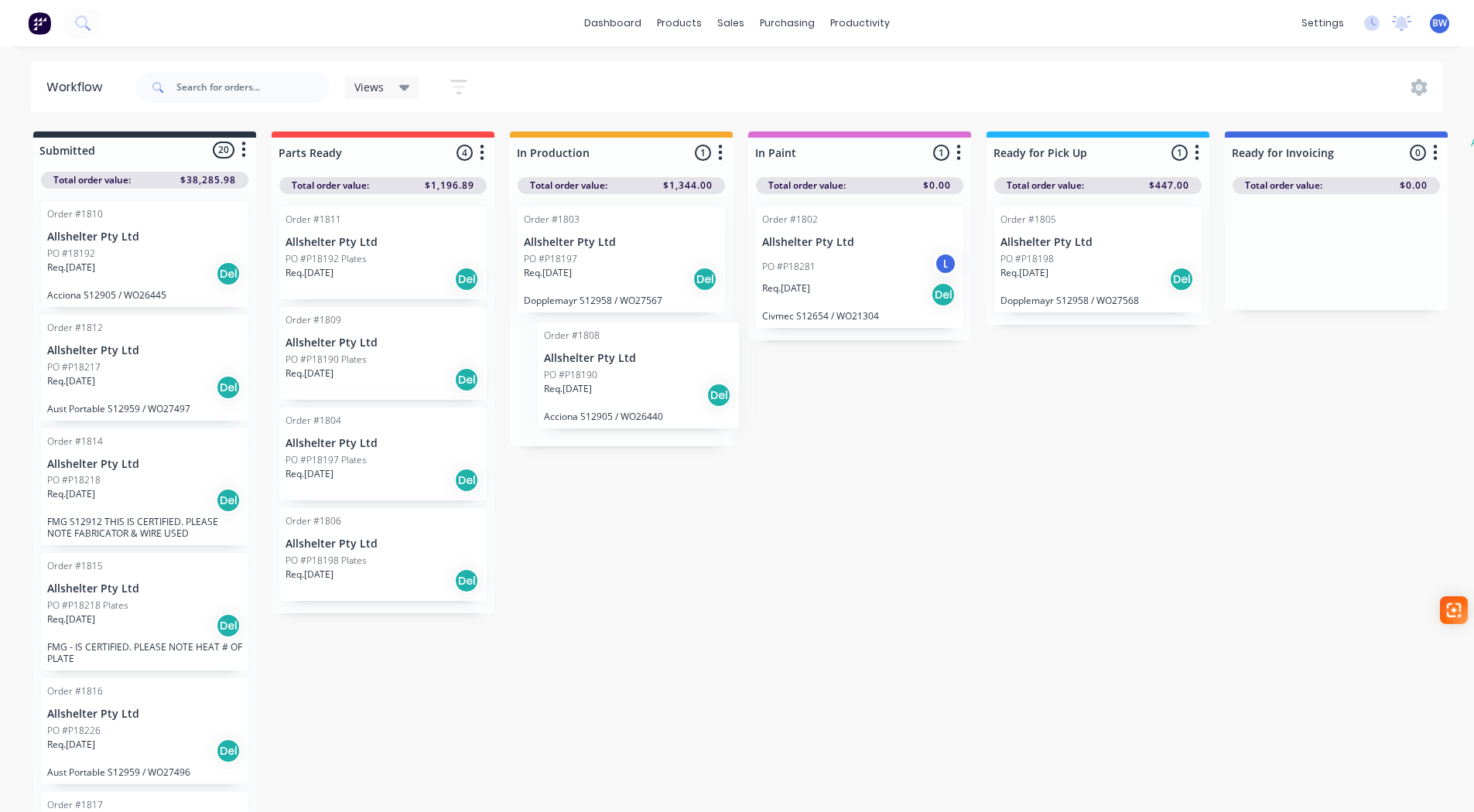
drag, startPoint x: 98, startPoint y: 233, endPoint x: 601, endPoint y: 353, distance: 517.1
click at [601, 353] on div "Submitted 20 Status colour #273444 hex #273444 Save Cancel Summaries Total orde…" at bounding box center [942, 473] width 1907 height 684
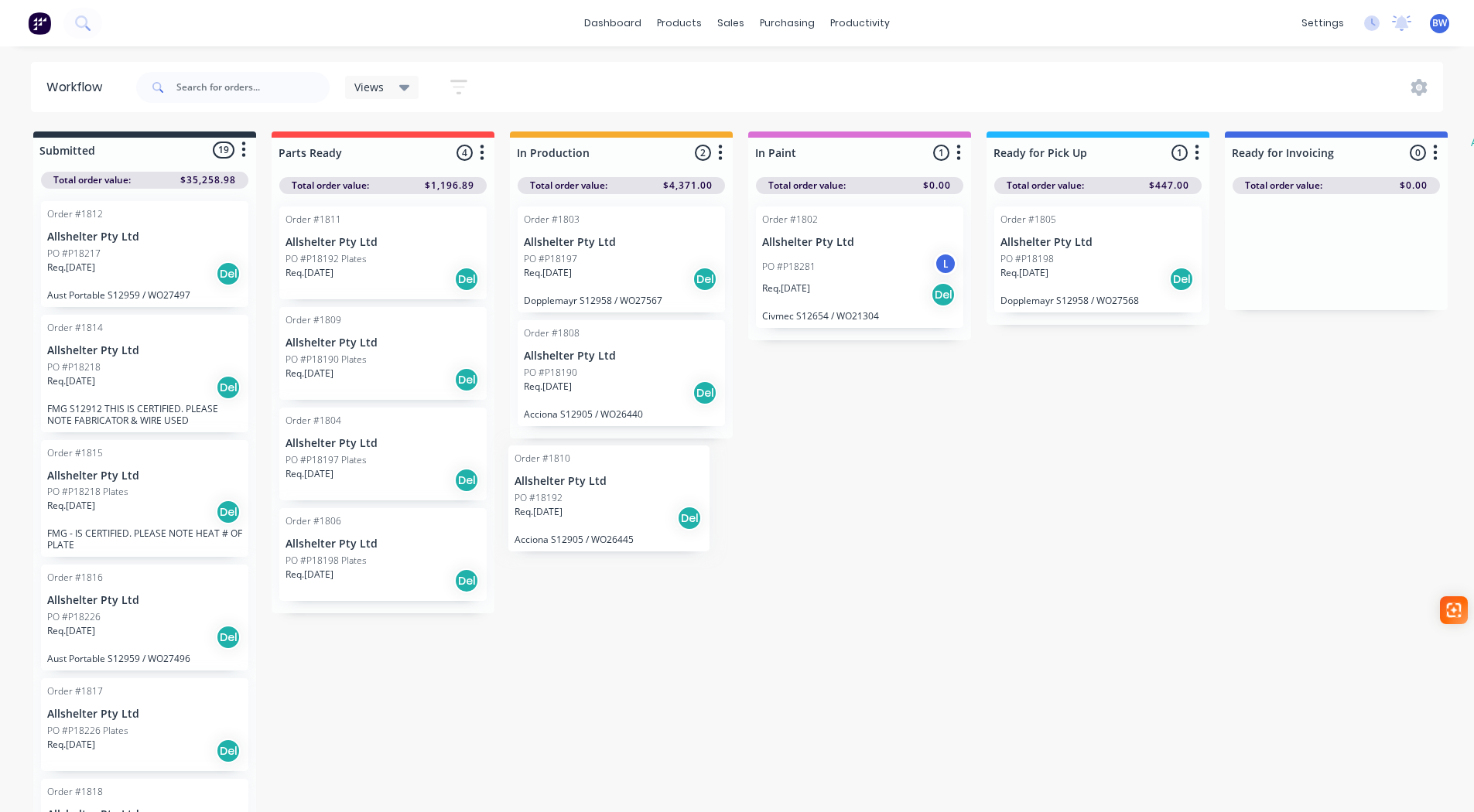
drag, startPoint x: 90, startPoint y: 237, endPoint x: 574, endPoint y: 480, distance: 541.6
click at [573, 482] on div "Submitted 19 Status colour #273444 hex #273444 Save Cancel Summaries Total orde…" at bounding box center [942, 473] width 1907 height 684
drag, startPoint x: 104, startPoint y: 238, endPoint x: 582, endPoint y: 240, distance: 478.0
click at [582, 240] on div "Submitted 19 Status colour #273444 hex #273444 Save Cancel Summaries Total orde…" at bounding box center [942, 473] width 1907 height 684
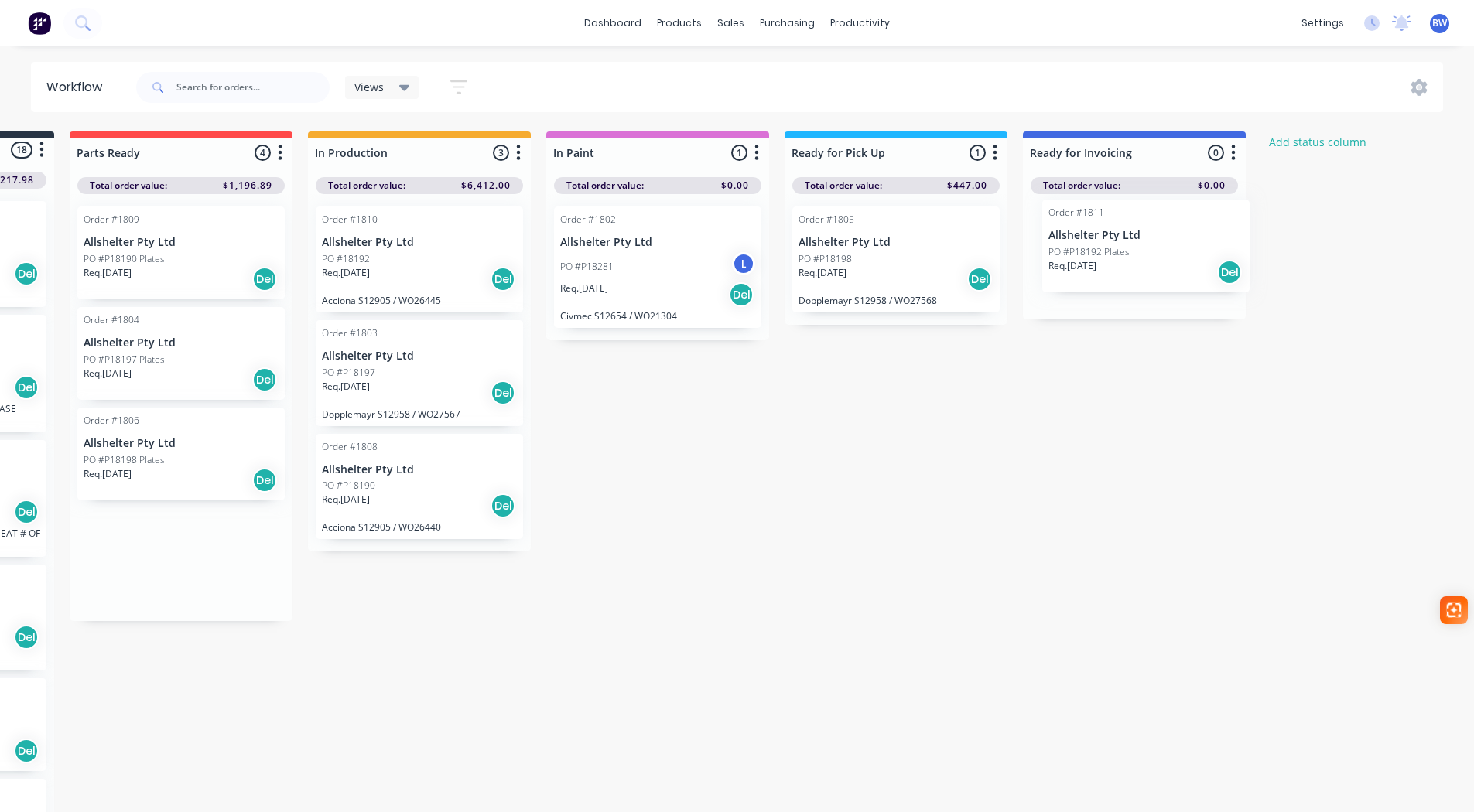
drag, startPoint x: 324, startPoint y: 244, endPoint x: 1097, endPoint y: 237, distance: 773.0
click at [1097, 237] on div "Submitted 18 Status colour #273444 hex #273444 Save Cancel Summaries Total orde…" at bounding box center [740, 473] width 1907 height 684
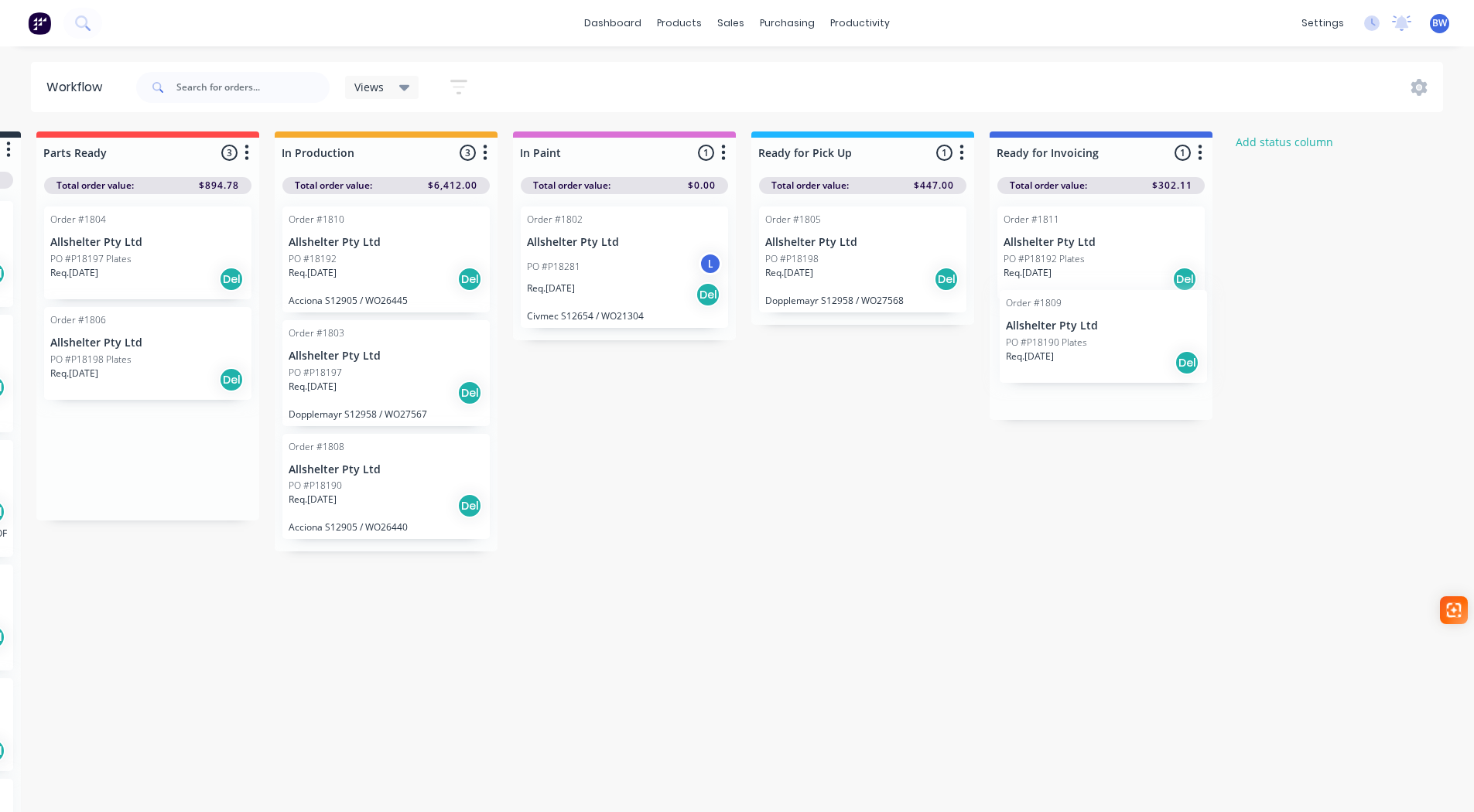
scroll to position [0, 236]
drag, startPoint x: 142, startPoint y: 245, endPoint x: 1081, endPoint y: 237, distance: 939.0
click at [1081, 237] on div "Submitted 18 Status colour #273444 hex #273444 Save Cancel Summaries Total orde…" at bounding box center [705, 473] width 1907 height 684
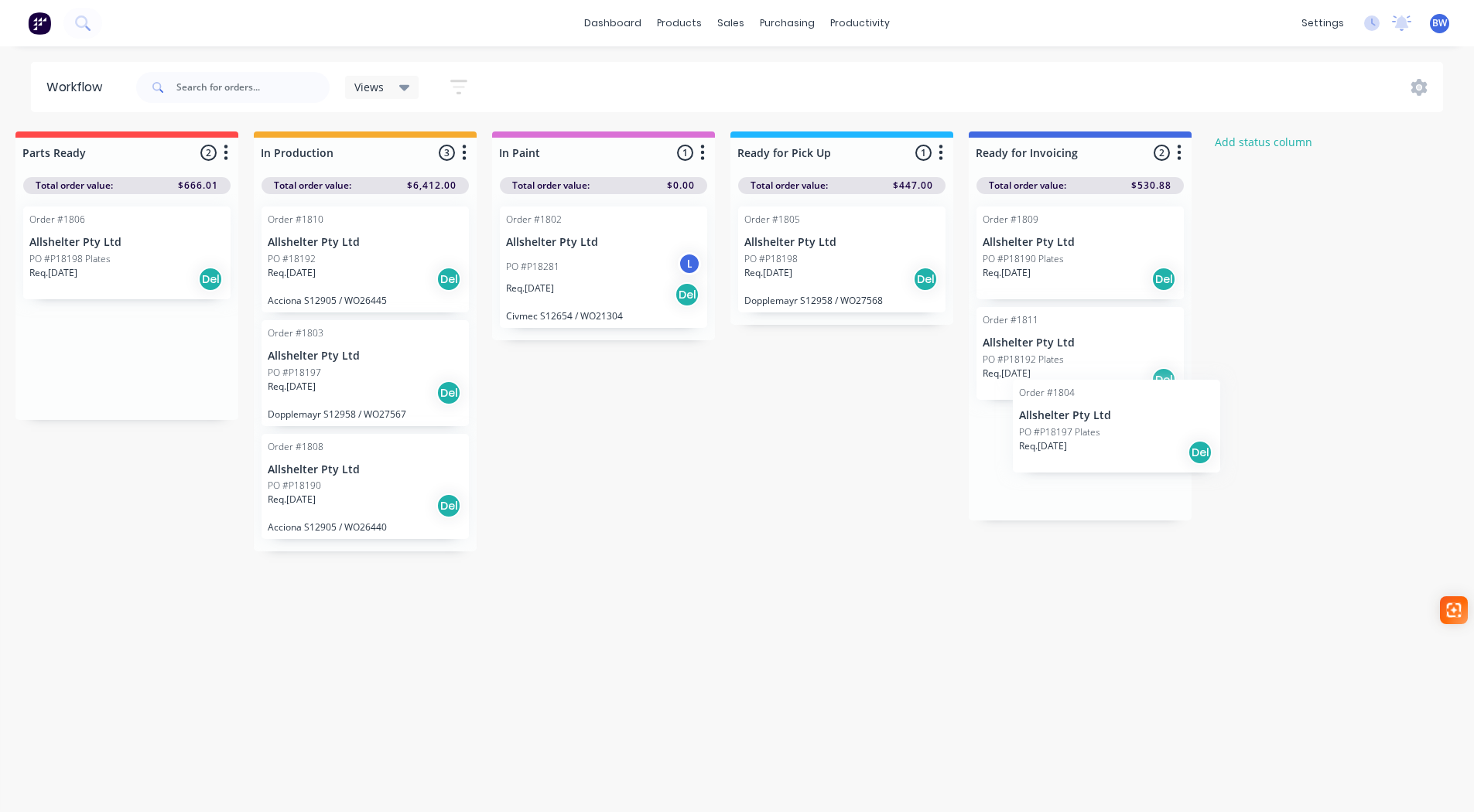
scroll to position [0, 257]
drag, startPoint x: 102, startPoint y: 233, endPoint x: 1047, endPoint y: 425, distance: 964.3
click at [1047, 425] on div "Submitted 18 Status colour #273444 hex #273444 Save Cancel Summaries Total orde…" at bounding box center [684, 473] width 1907 height 684
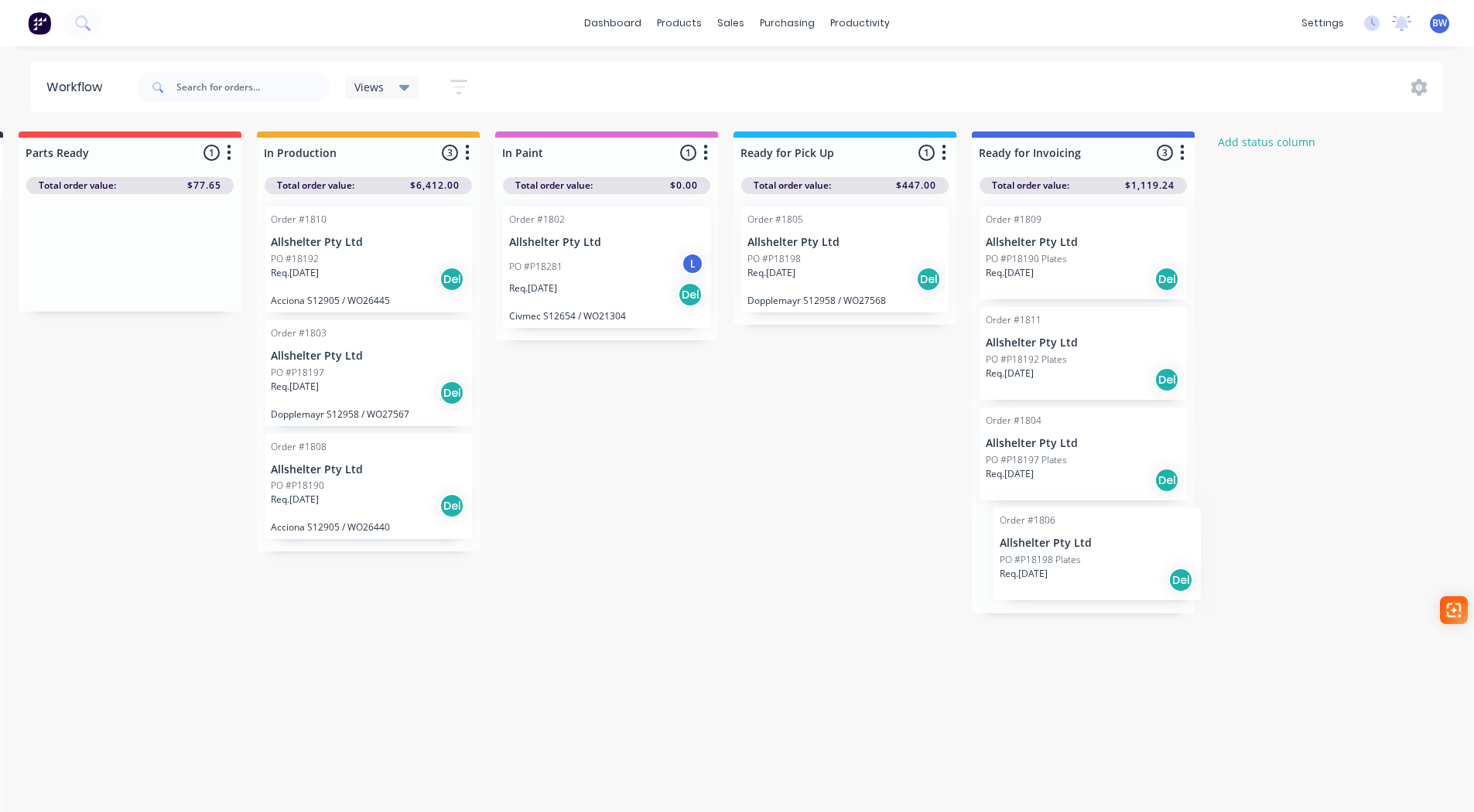
drag, startPoint x: 89, startPoint y: 253, endPoint x: 1066, endPoint y: 551, distance: 1021.4
click at [1066, 551] on div "Submitted 18 Status colour #273444 hex #273444 Save Cancel Summaries Total orde…" at bounding box center [688, 473] width 1907 height 684
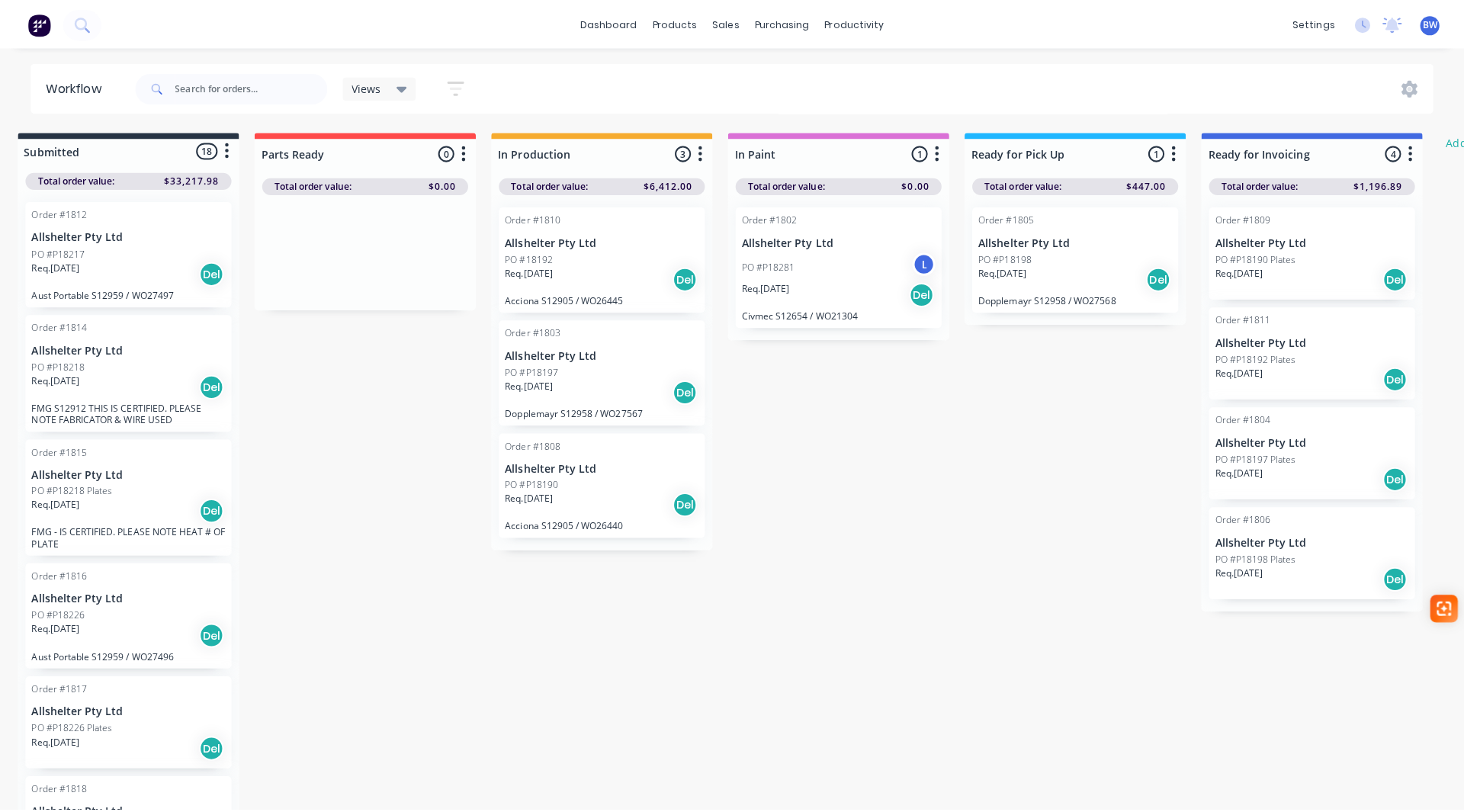
scroll to position [0, 0]
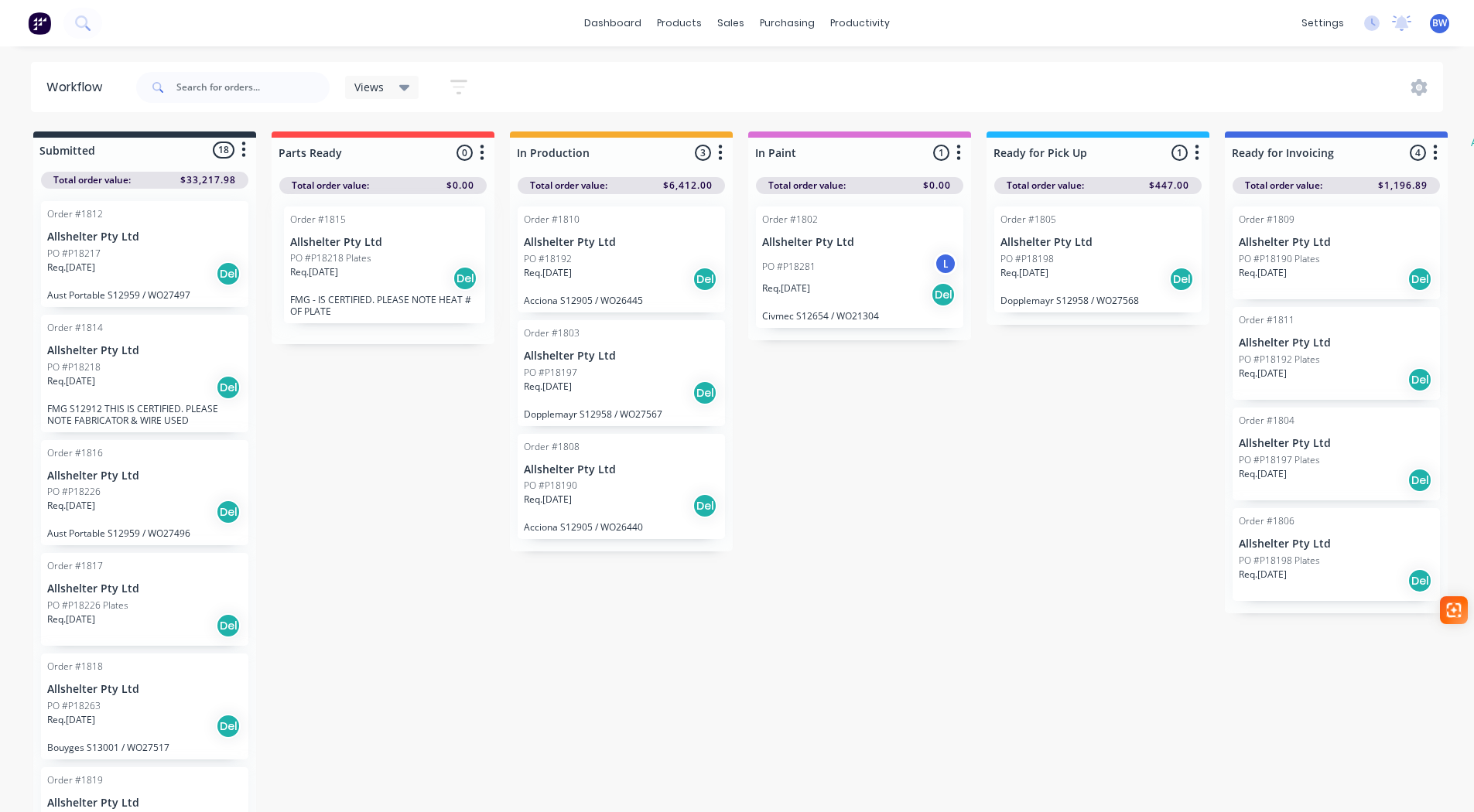
drag, startPoint x: 97, startPoint y: 509, endPoint x: 345, endPoint y: 270, distance: 344.4
click at [345, 270] on div "Submitted 18 Status colour #273444 hex #273444 Save Cancel Summaries Total orde…" at bounding box center [942, 473] width 1907 height 684
drag, startPoint x: 102, startPoint y: 610, endPoint x: 347, endPoint y: 383, distance: 334.0
click at [347, 383] on div "Submitted 17 Status colour #273444 hex #273444 Save Cancel Summaries Total orde…" at bounding box center [942, 473] width 1907 height 684
click at [629, 26] on link "dashboard" at bounding box center [613, 23] width 72 height 23
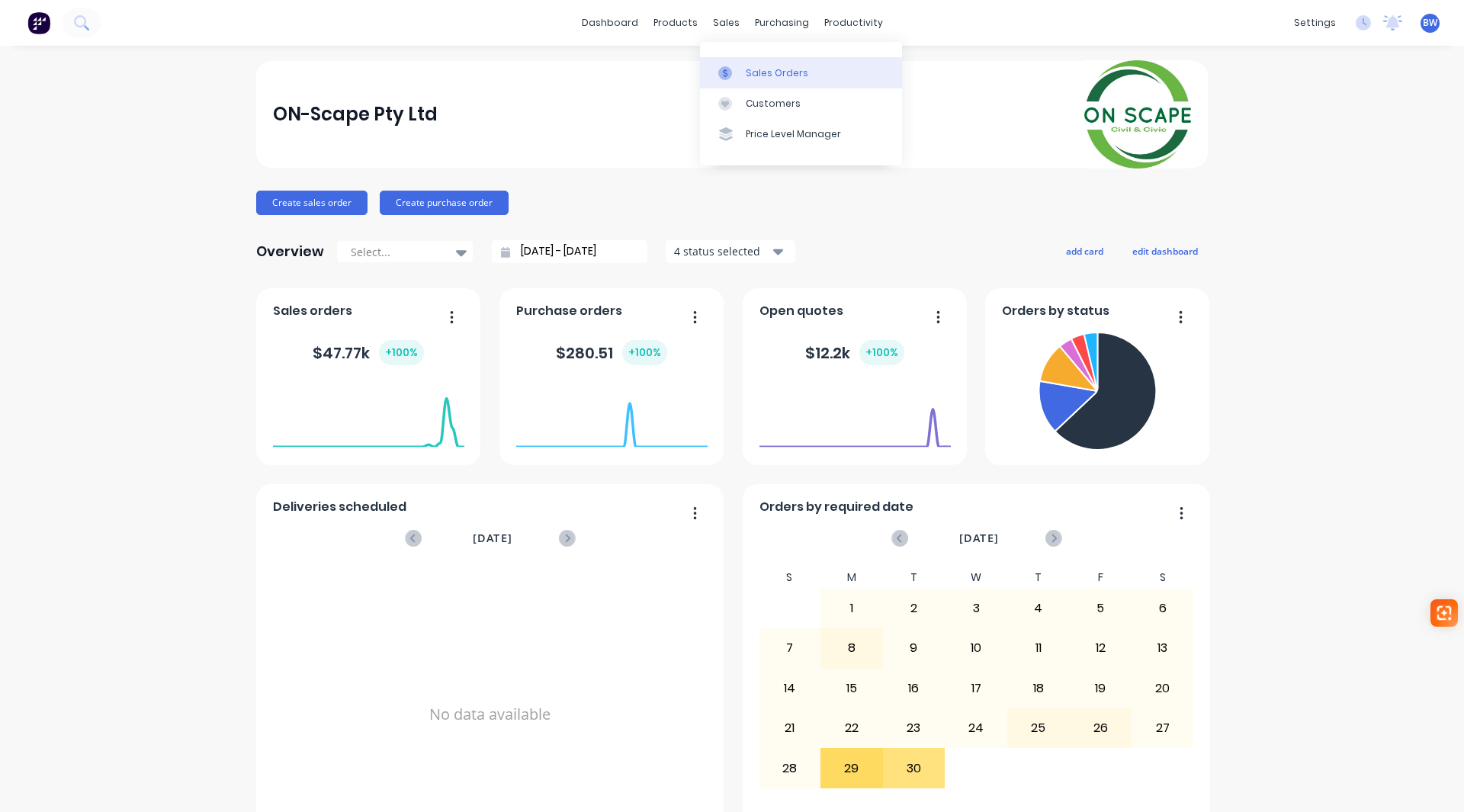
click at [739, 71] on div at bounding box center [729, 73] width 23 height 13
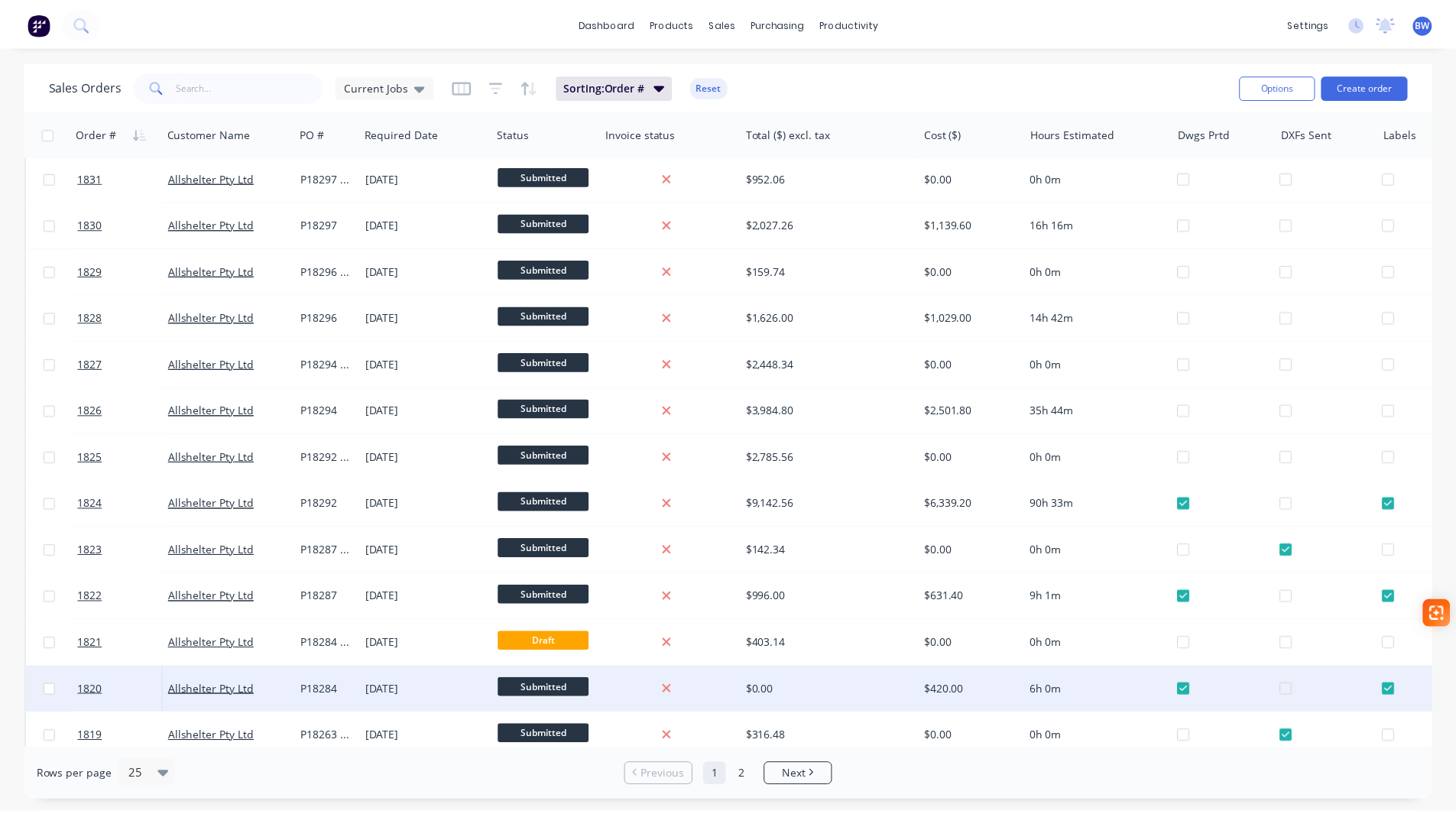
scroll to position [76, 0]
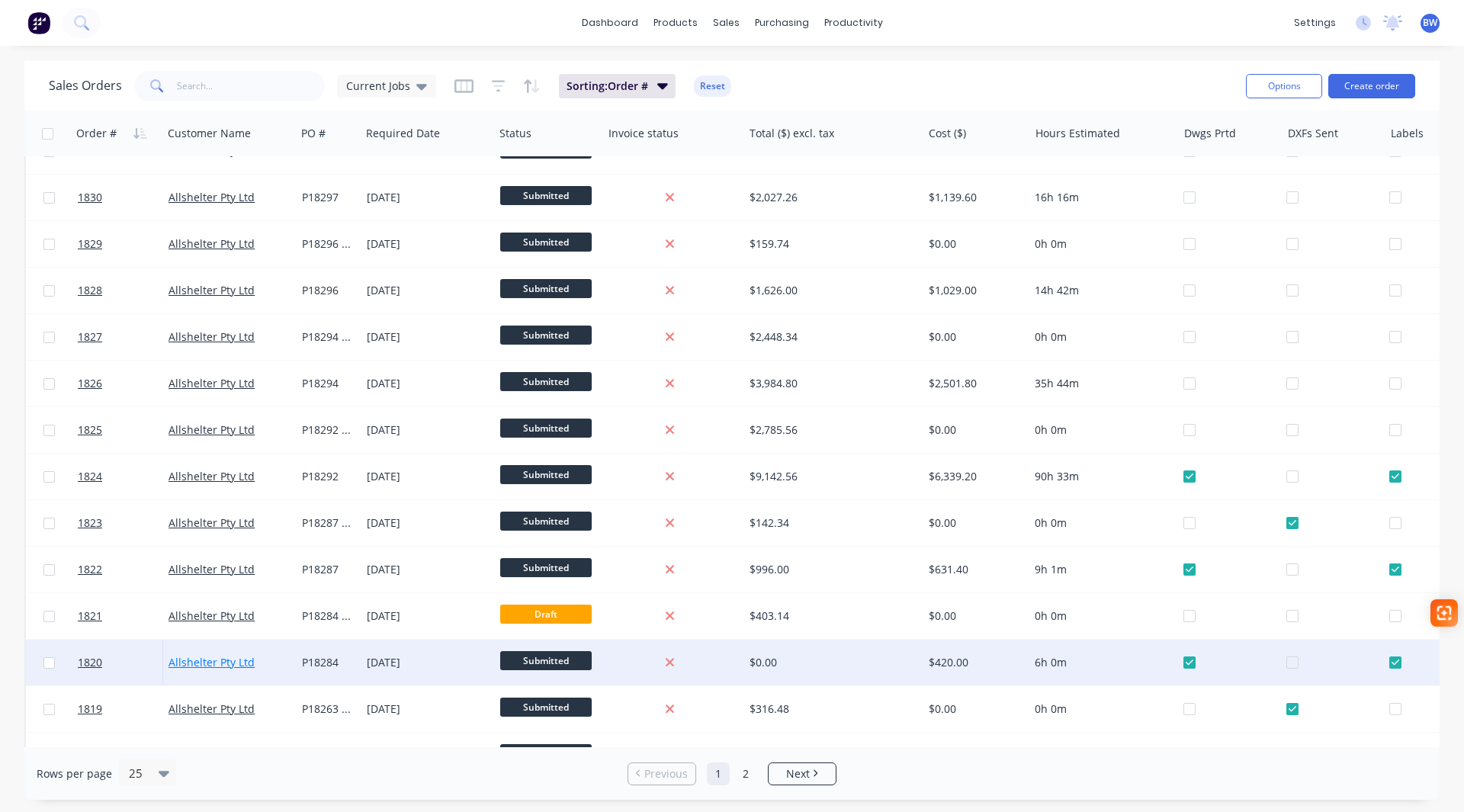
click at [224, 664] on link "Allshelter Pty Ltd" at bounding box center [211, 662] width 86 height 14
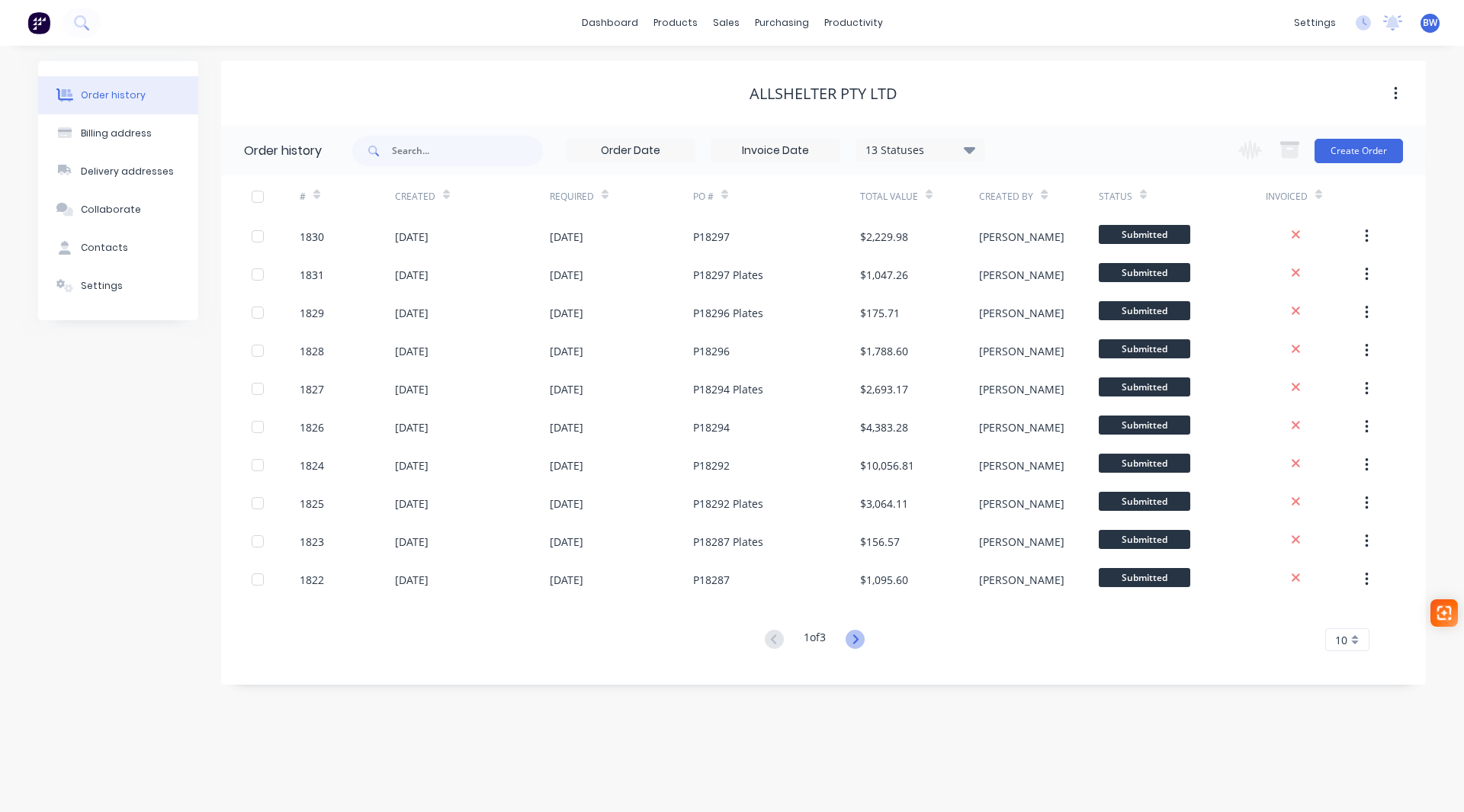
click at [857, 638] on icon at bounding box center [855, 639] width 19 height 19
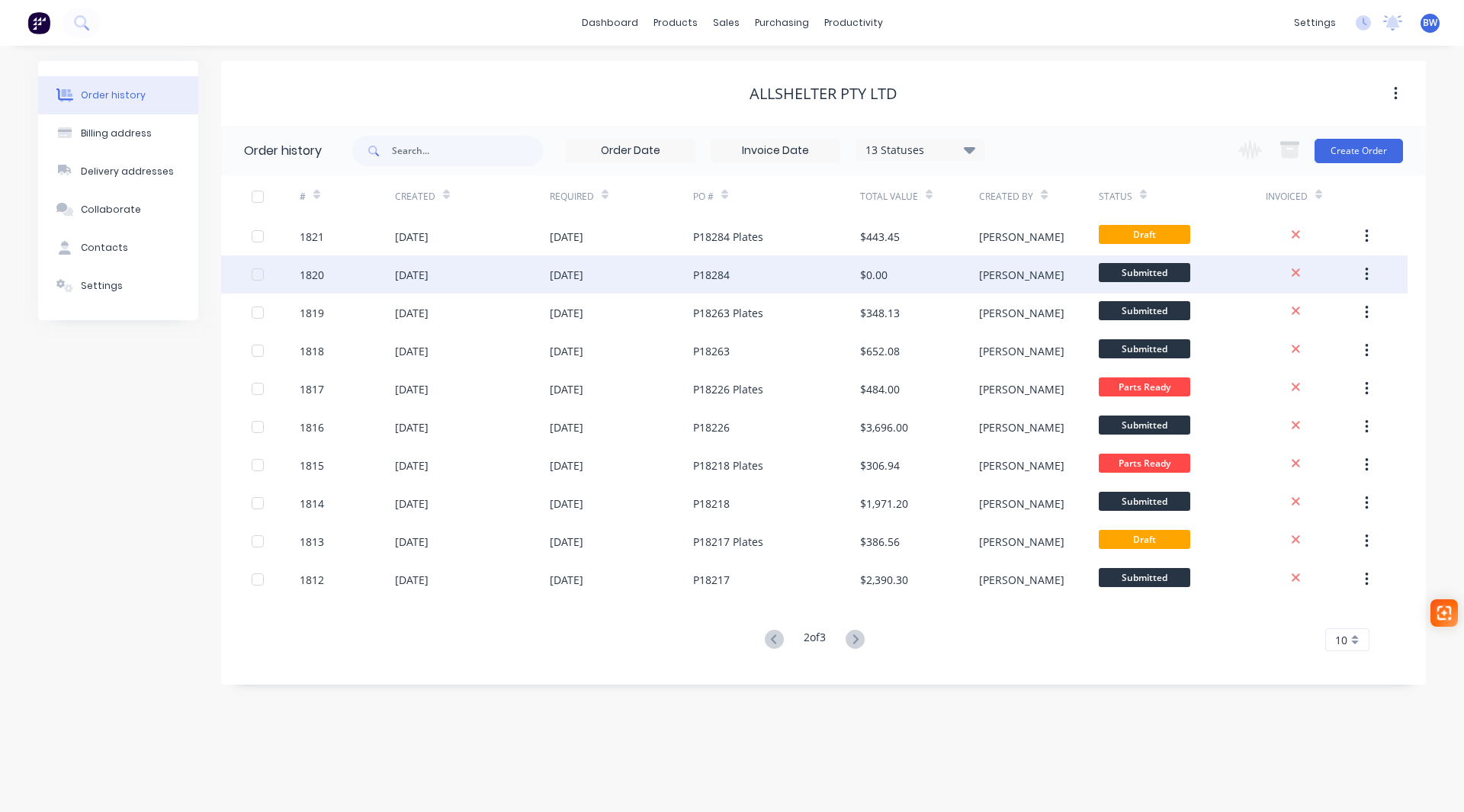
click at [710, 277] on div "P18284" at bounding box center [711, 274] width 36 height 16
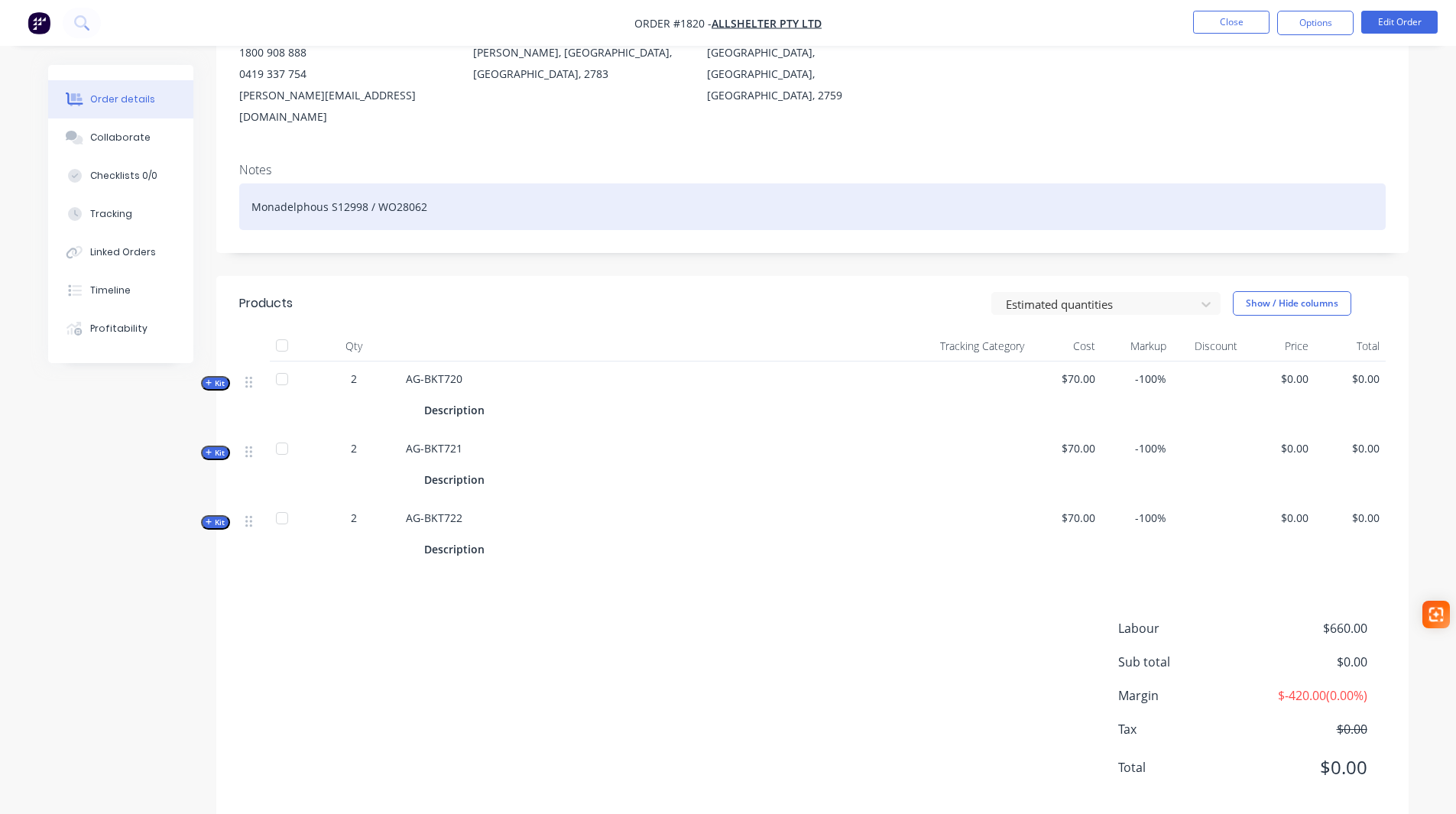
scroll to position [199, 0]
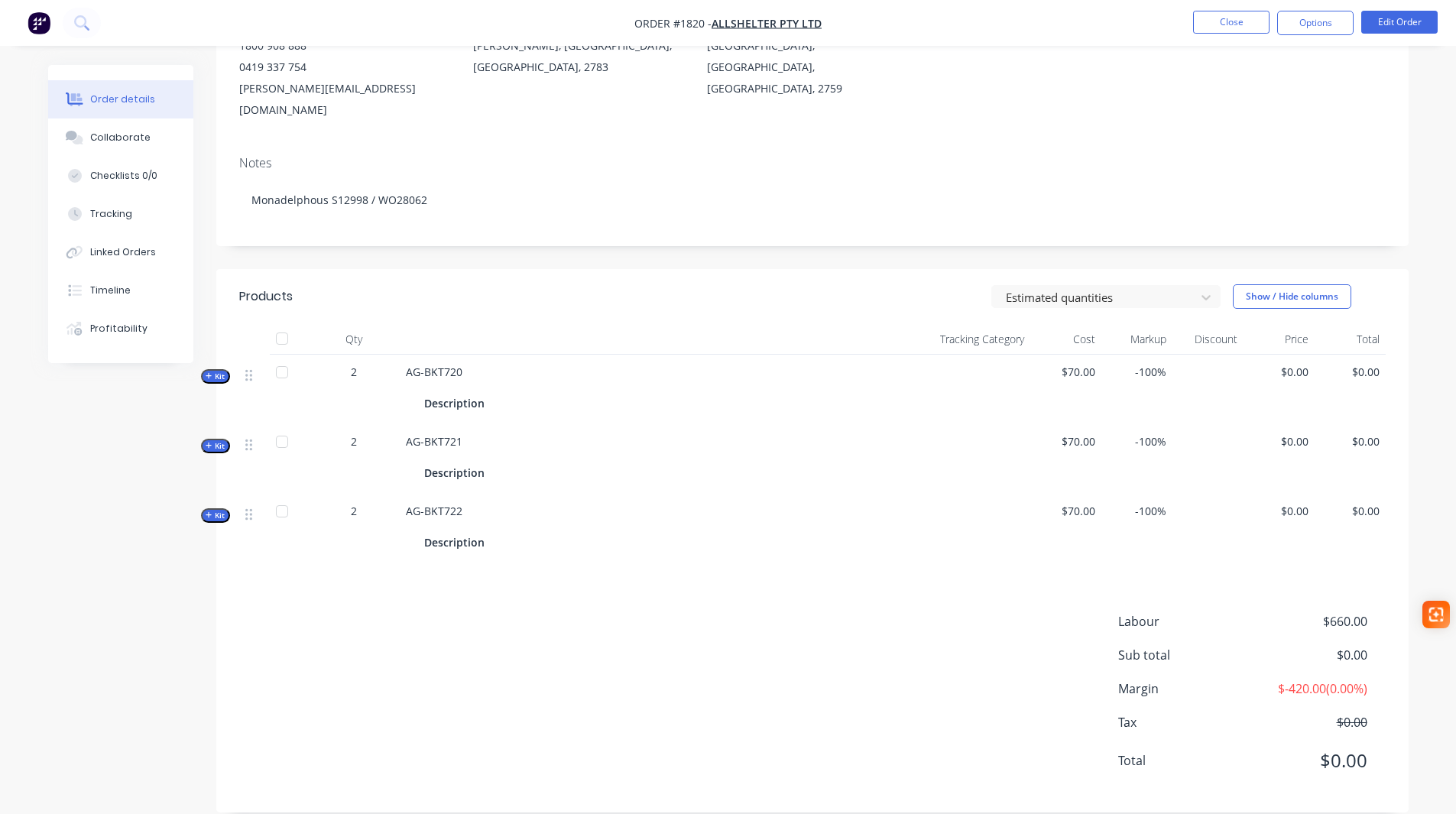
click at [213, 370] on span "Kit" at bounding box center [215, 376] width 20 height 11
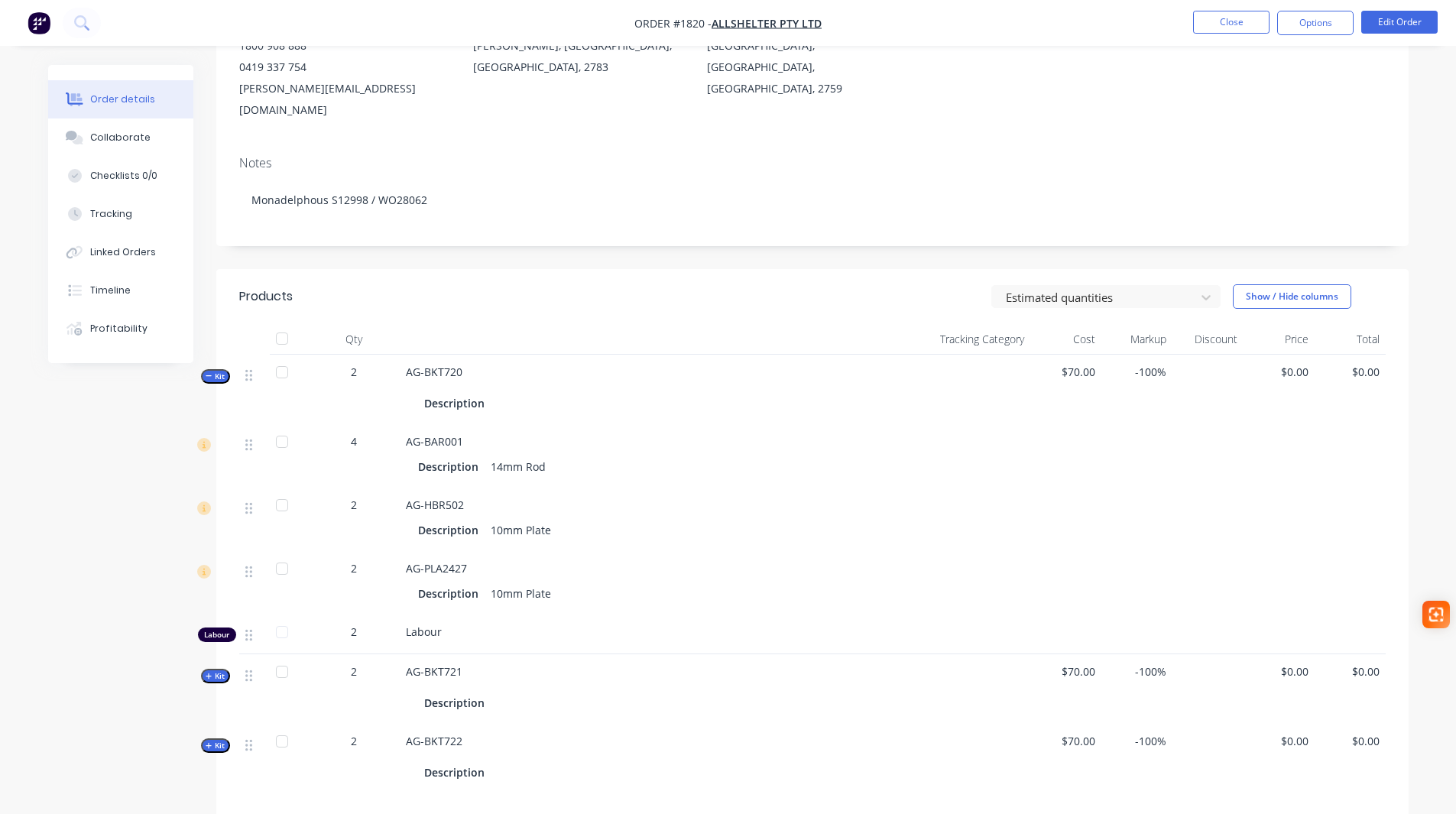
click at [212, 370] on span "Kit" at bounding box center [215, 376] width 20 height 11
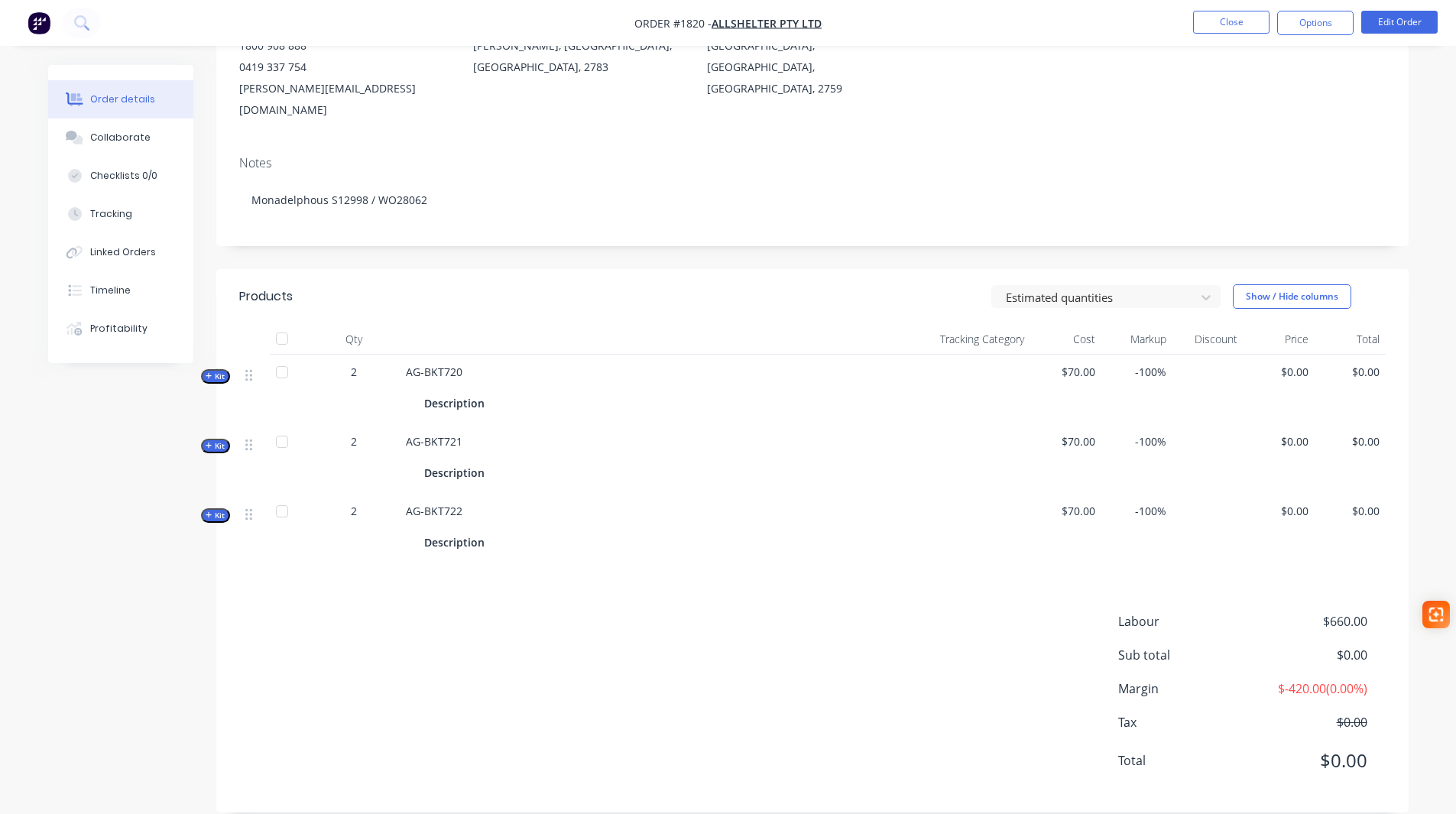
click at [215, 440] on span "Kit" at bounding box center [215, 446] width 20 height 11
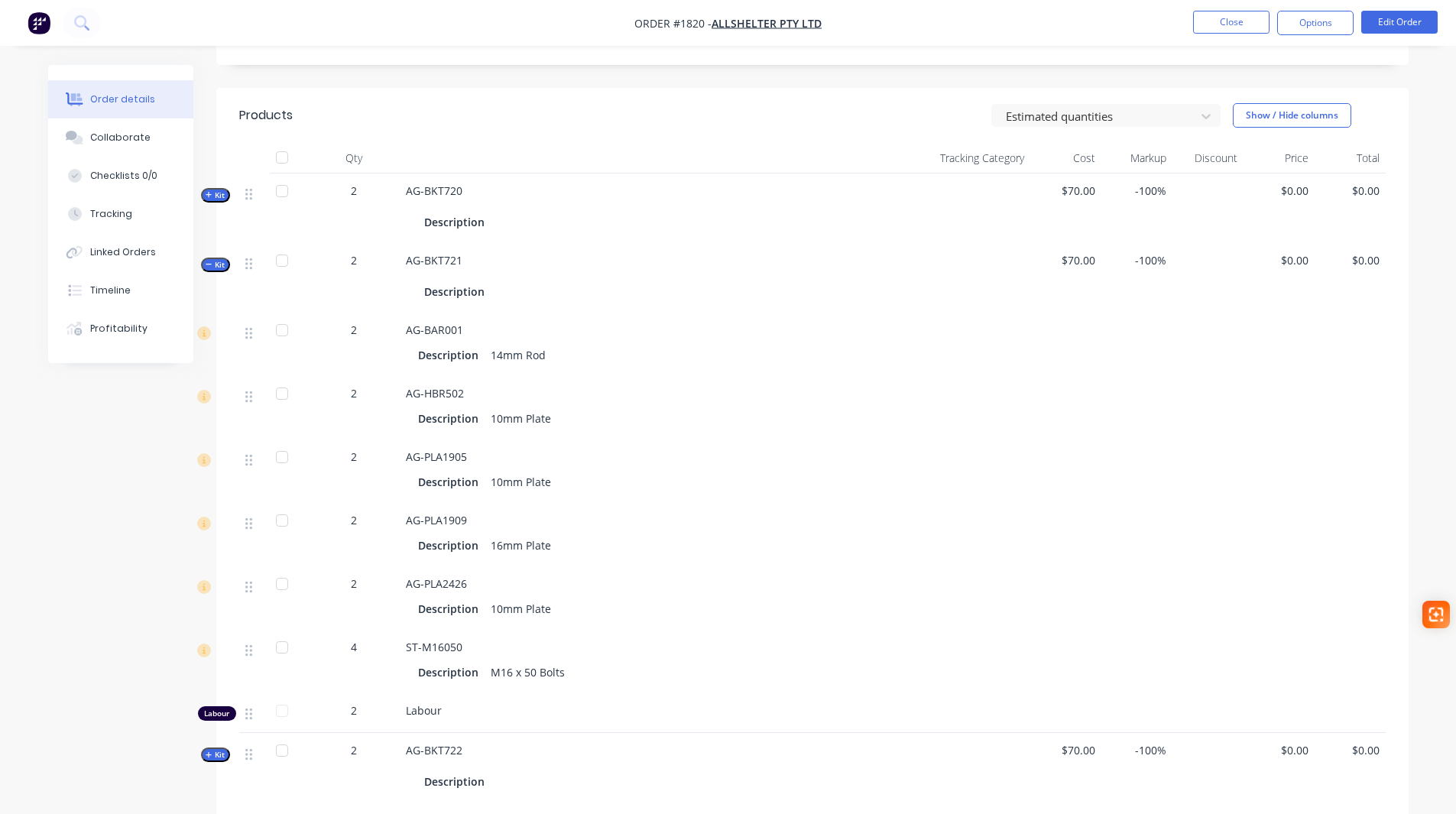
scroll to position [428, 0]
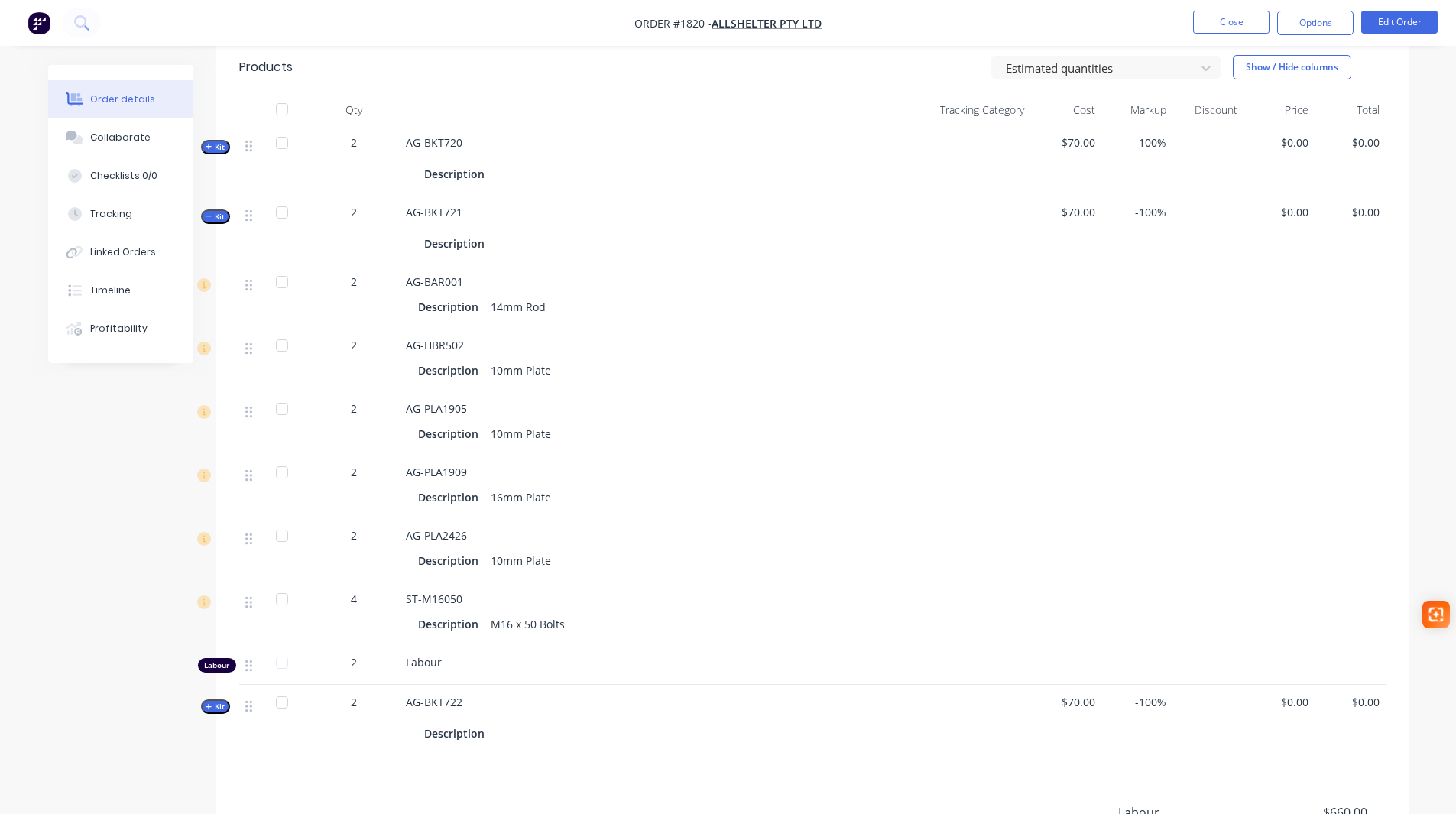
click at [209, 216] on icon "button" at bounding box center [209, 216] width 6 height 1
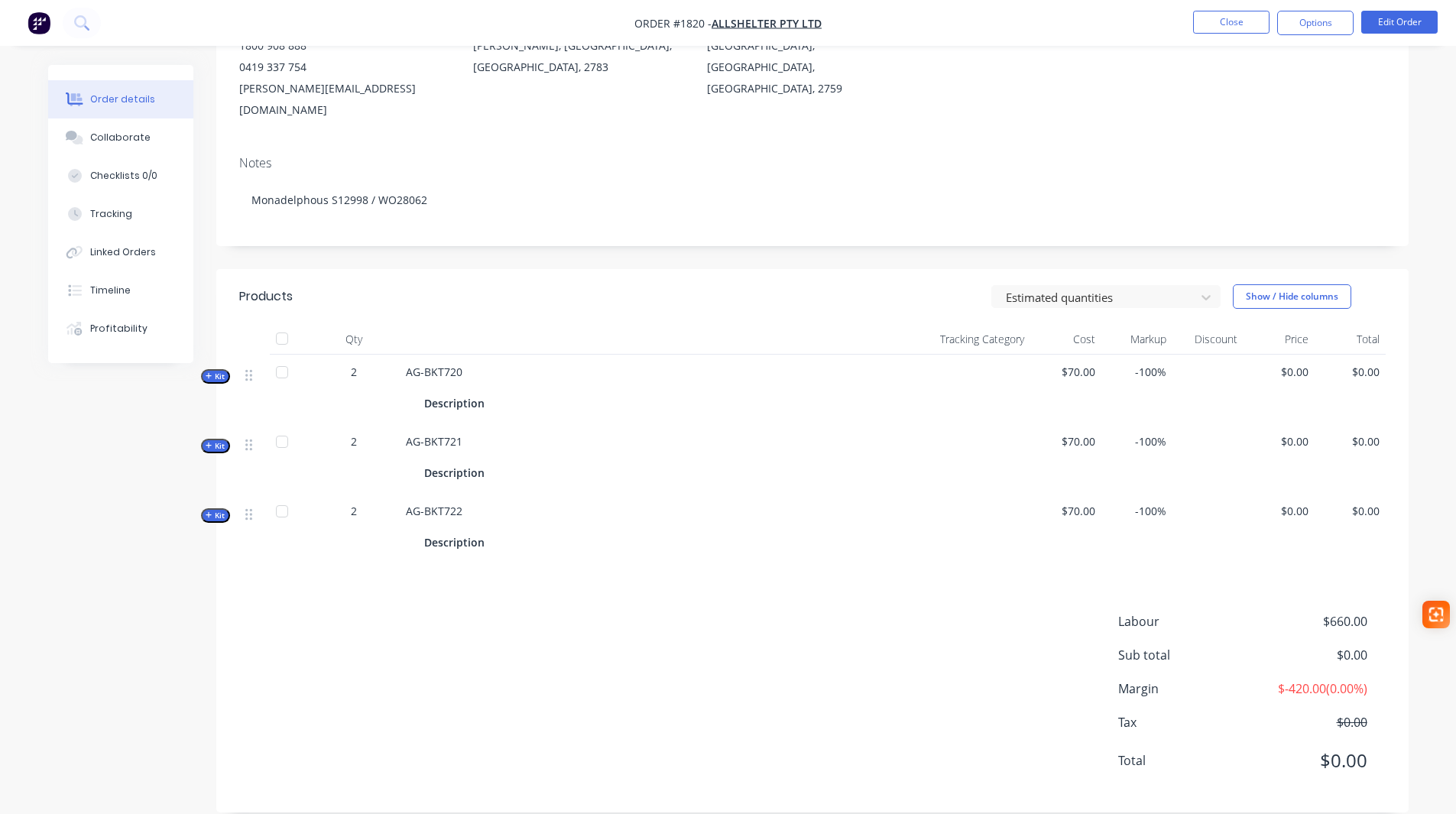
click at [213, 510] on span "Kit" at bounding box center [215, 515] width 20 height 11
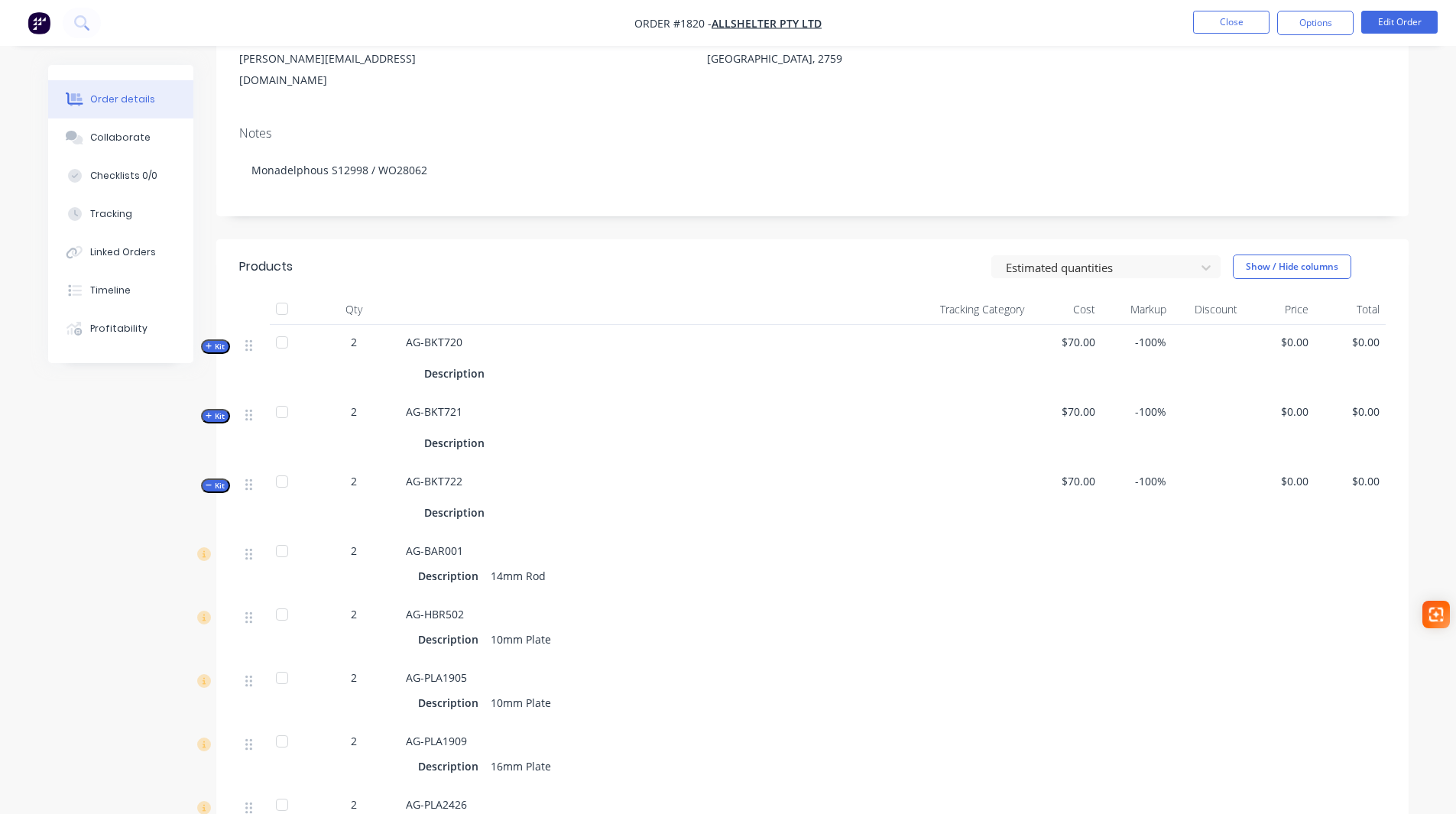
scroll to position [275, 0]
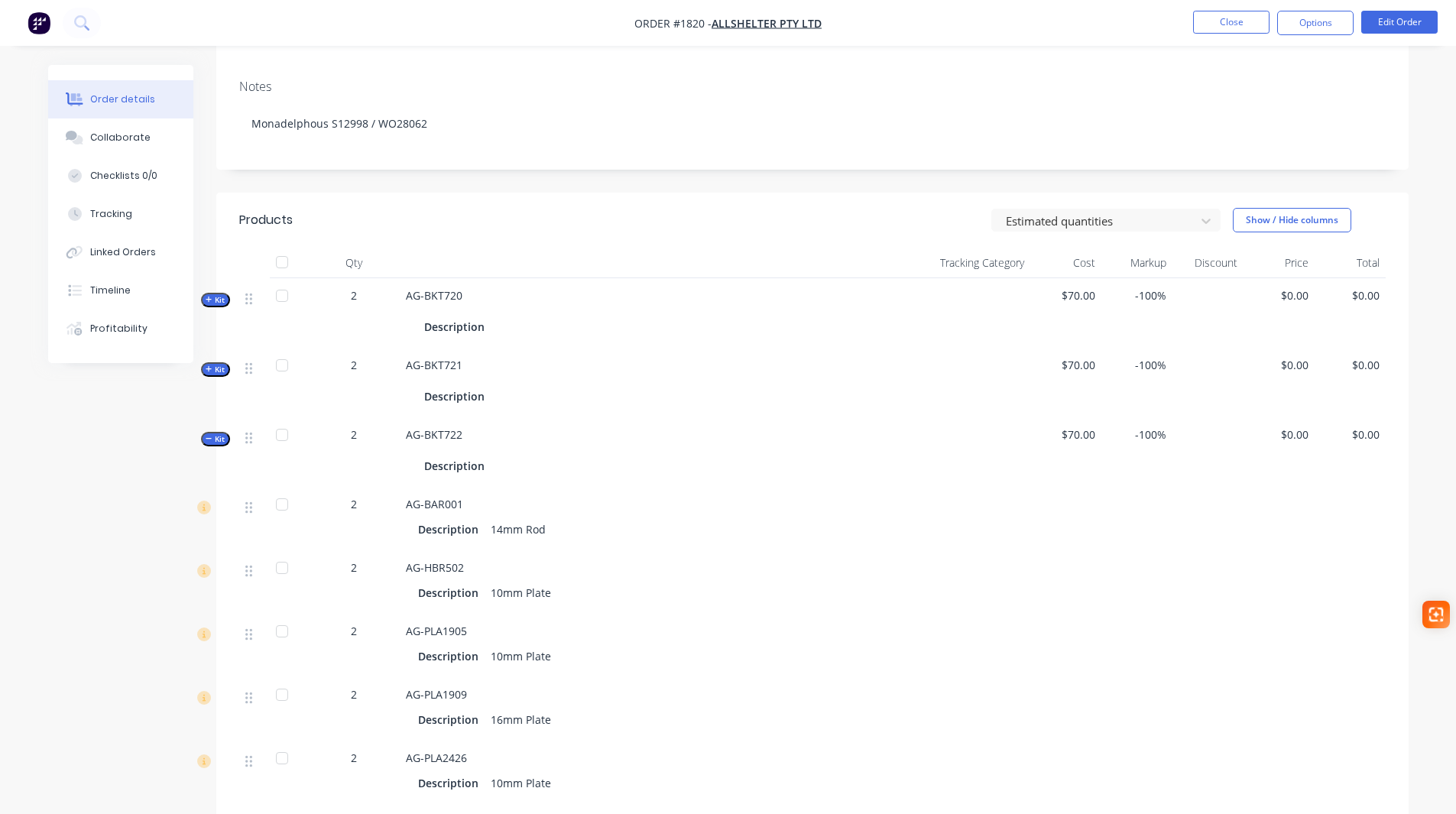
click at [215, 433] on span "Kit" at bounding box center [215, 439] width 20 height 11
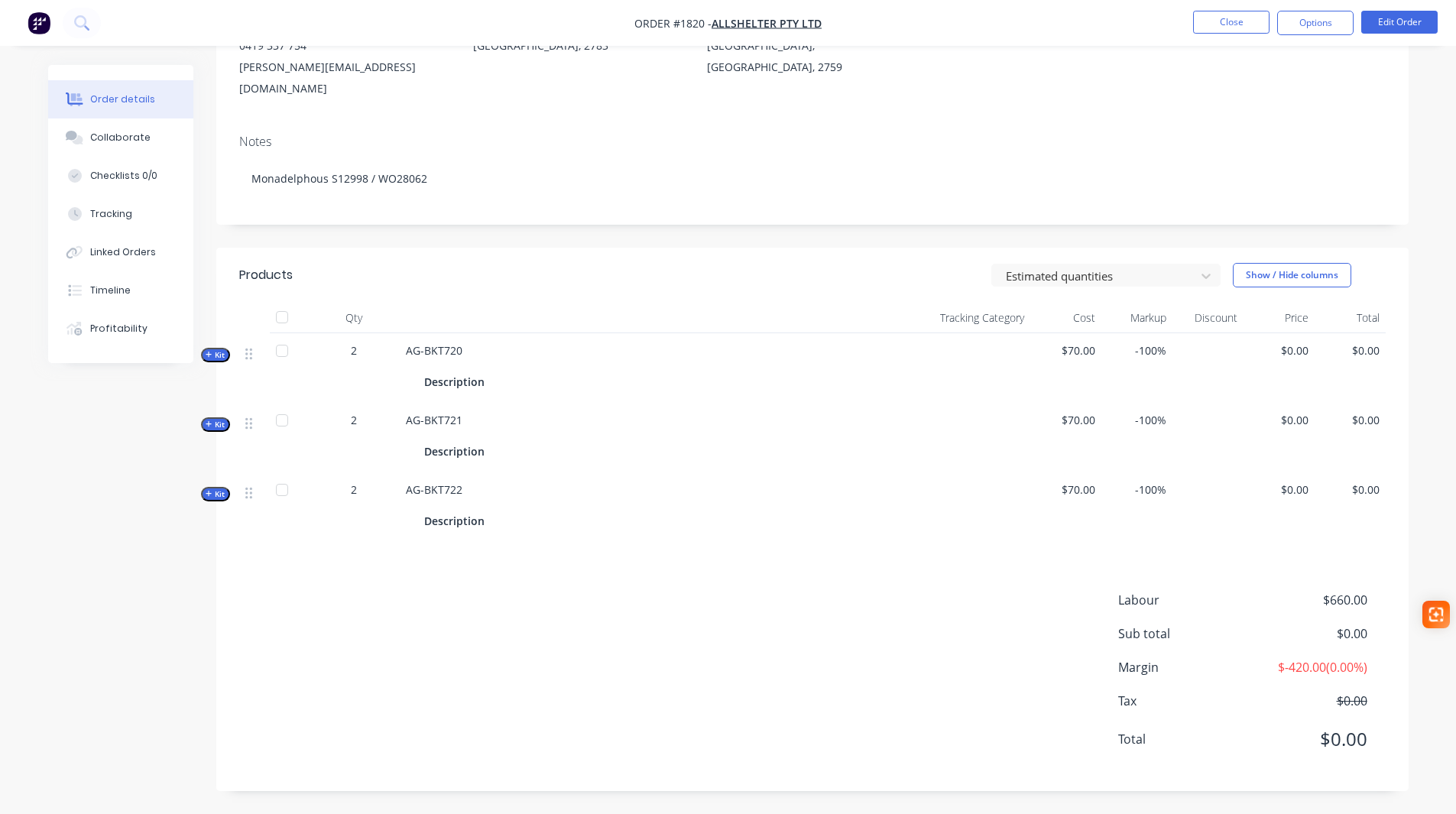
scroll to position [199, 0]
